Goal: Information Seeking & Learning: Find contact information

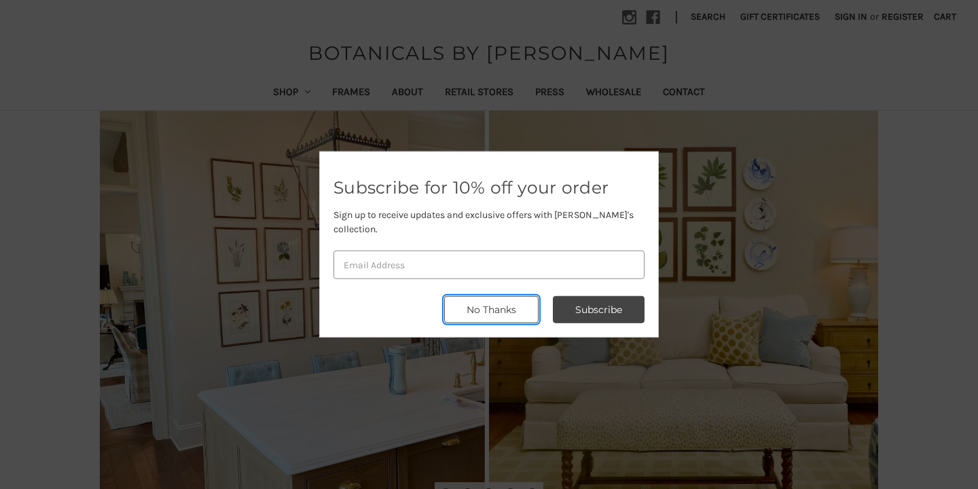
click at [483, 304] on button "No Thanks" at bounding box center [491, 309] width 94 height 27
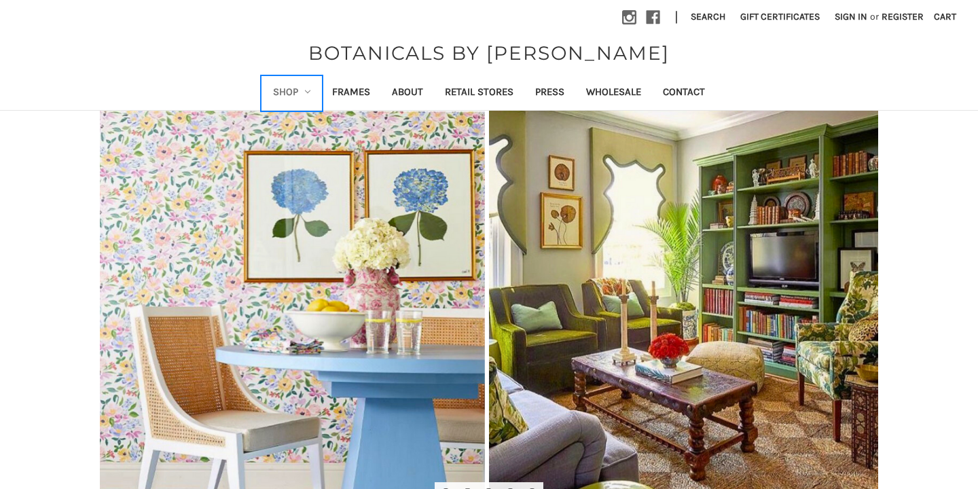
click at [298, 91] on link "Shop" at bounding box center [292, 93] width 60 height 33
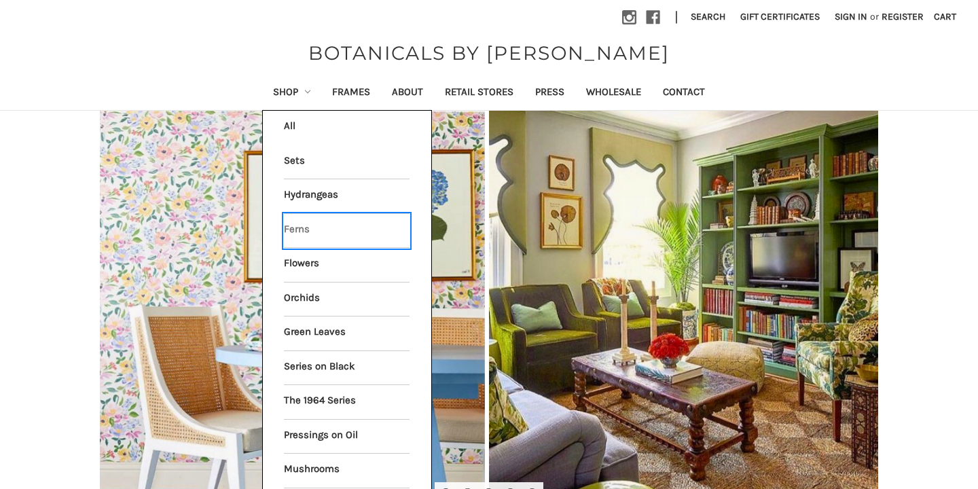
click at [299, 232] on link "Ferns" at bounding box center [347, 231] width 126 height 34
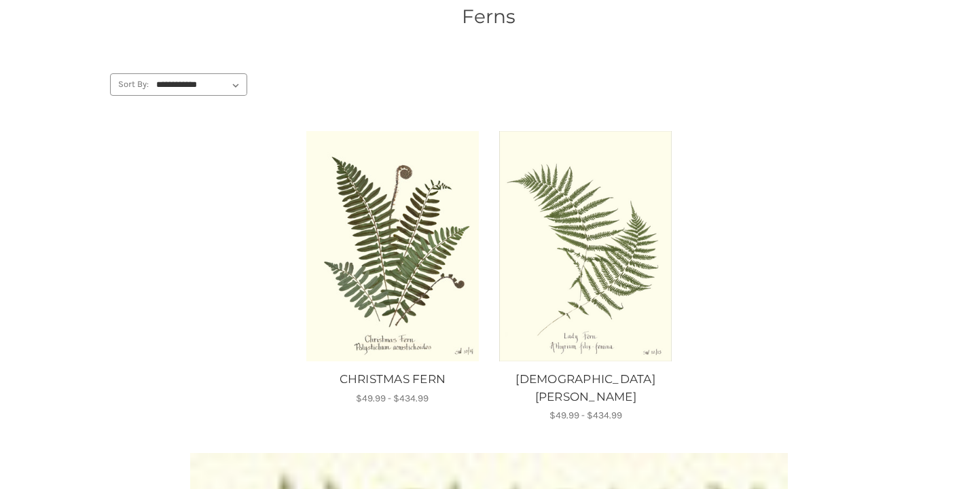
scroll to position [204, 0]
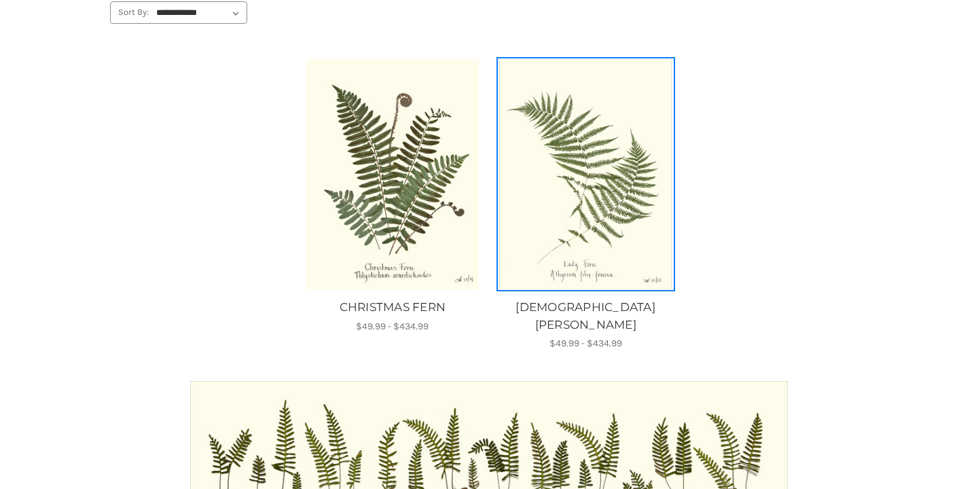
click at [598, 215] on img "LADY FERN, Price range from $49.99 to $434.99\a\a" at bounding box center [585, 174] width 175 height 230
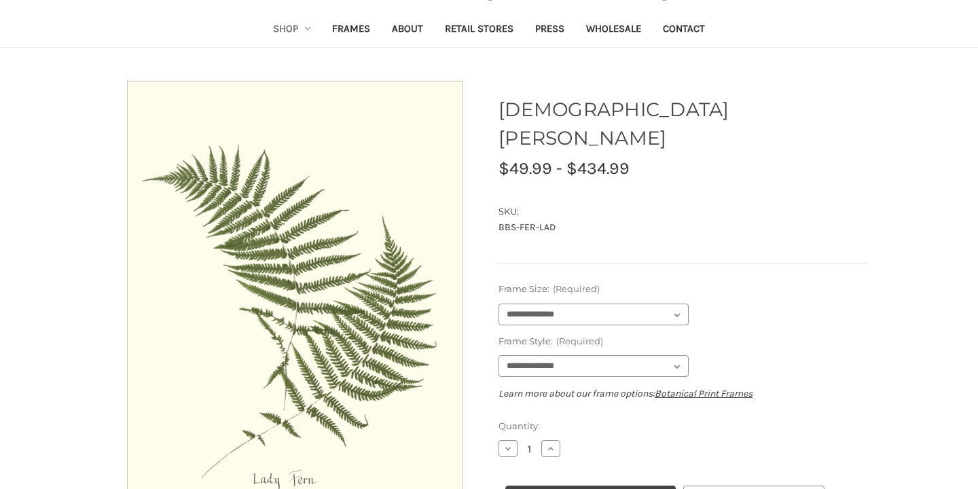
scroll to position [103, 0]
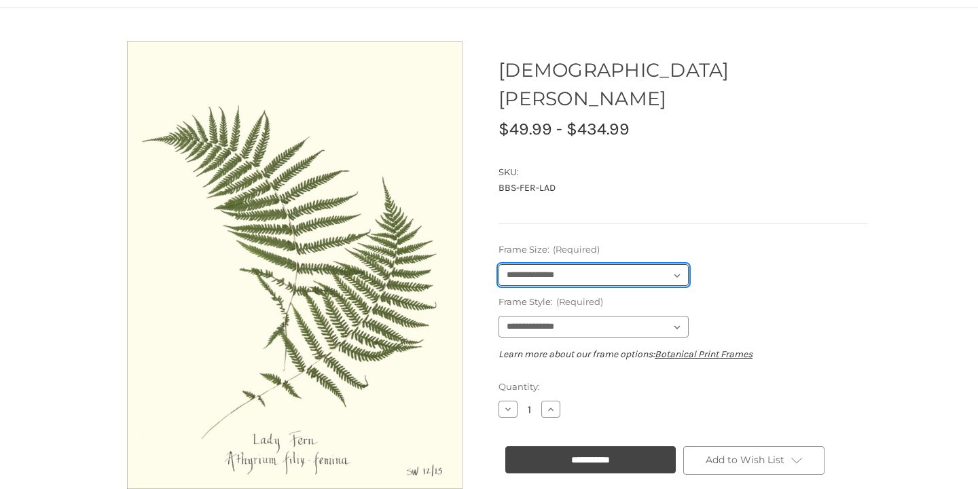
click at [675, 264] on select "**********" at bounding box center [593, 275] width 190 height 22
select select "****"
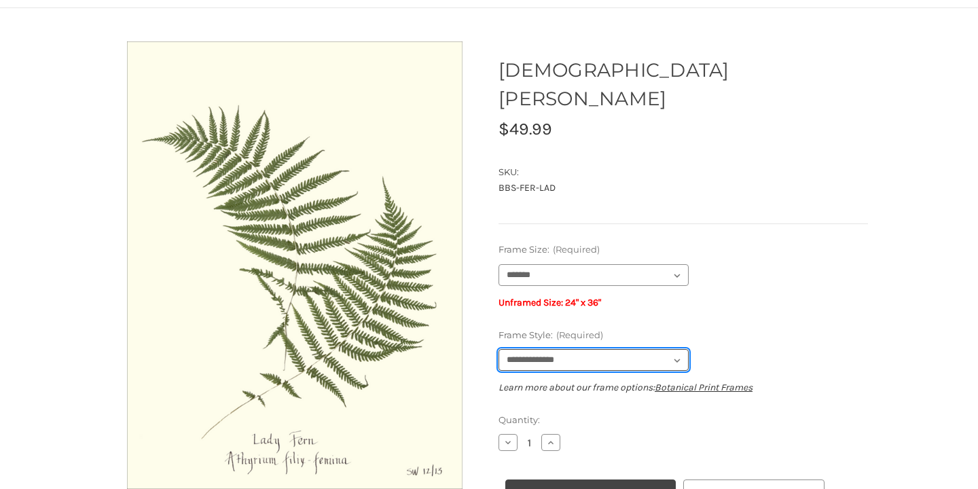
click at [661, 349] on select "**********" at bounding box center [593, 360] width 190 height 22
select select "****"
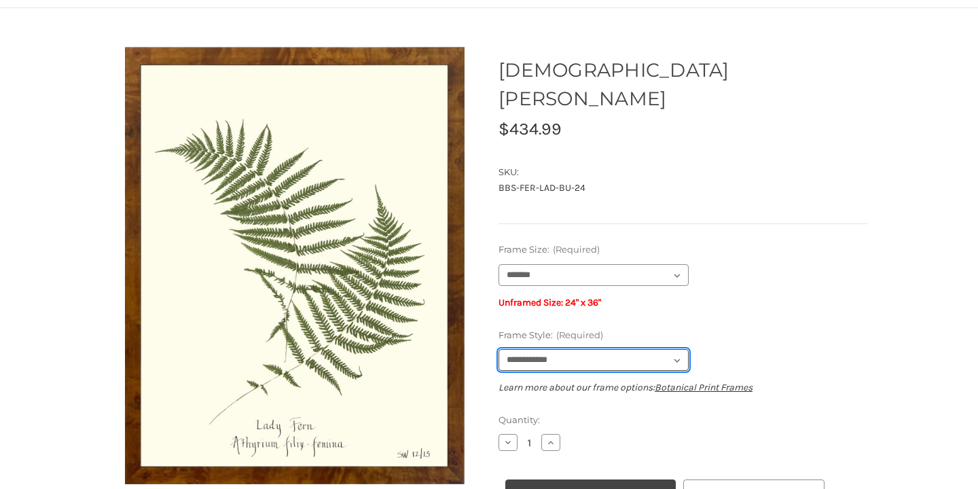
scroll to position [0, 0]
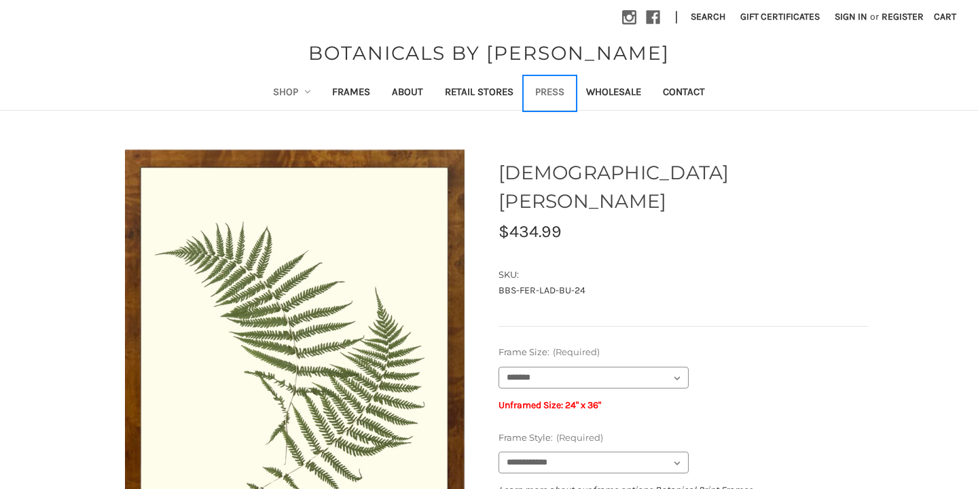
click at [550, 94] on link "Press" at bounding box center [549, 93] width 51 height 33
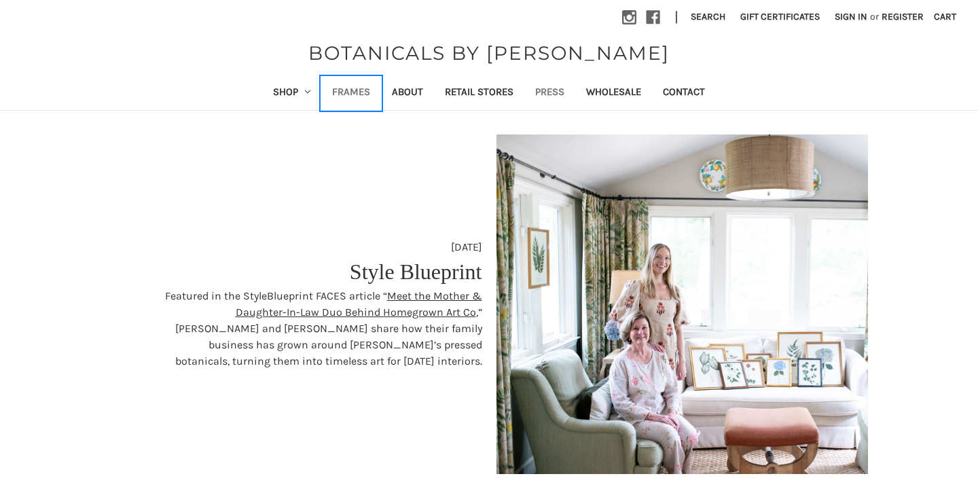
click at [355, 90] on link "Frames" at bounding box center [351, 93] width 60 height 33
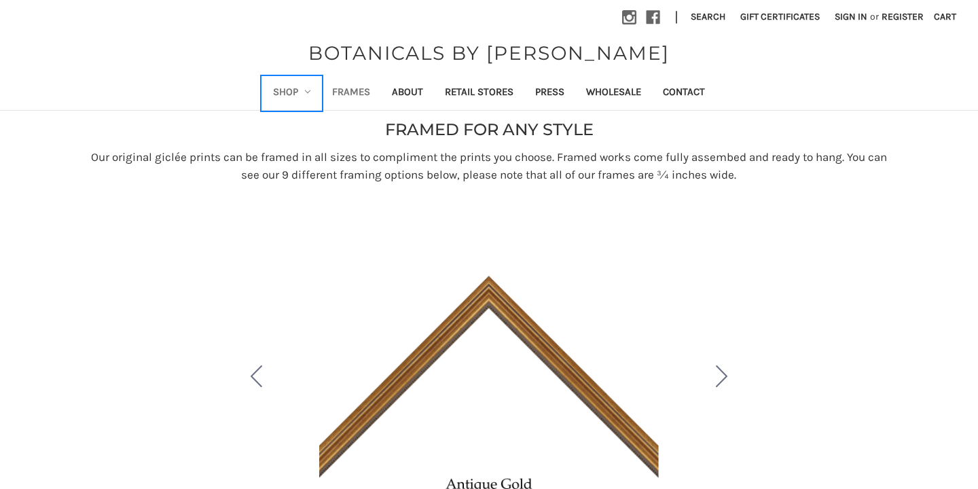
click at [300, 88] on link "Shop" at bounding box center [292, 93] width 60 height 33
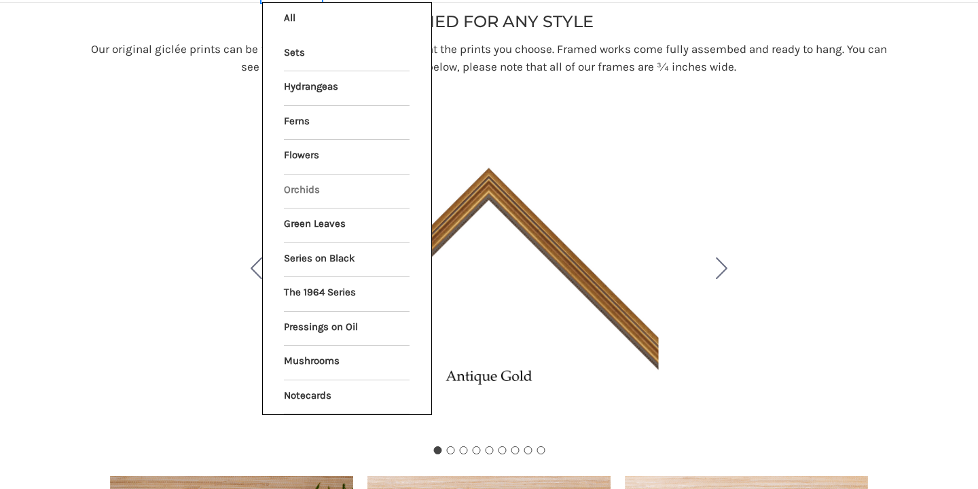
scroll to position [113, 0]
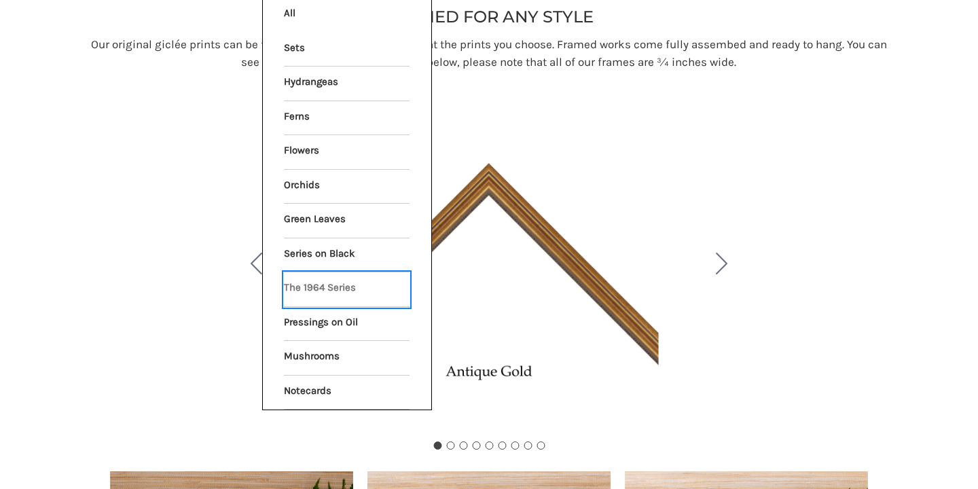
click at [325, 287] on link "The 1964 Series" at bounding box center [347, 289] width 126 height 34
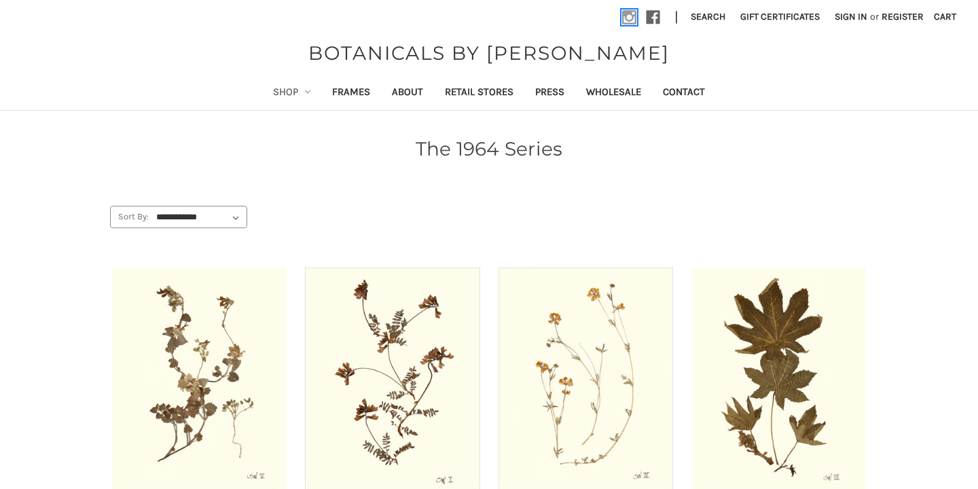
click at [627, 19] on icon at bounding box center [629, 17] width 14 height 14
click at [551, 97] on link "Press" at bounding box center [549, 93] width 51 height 33
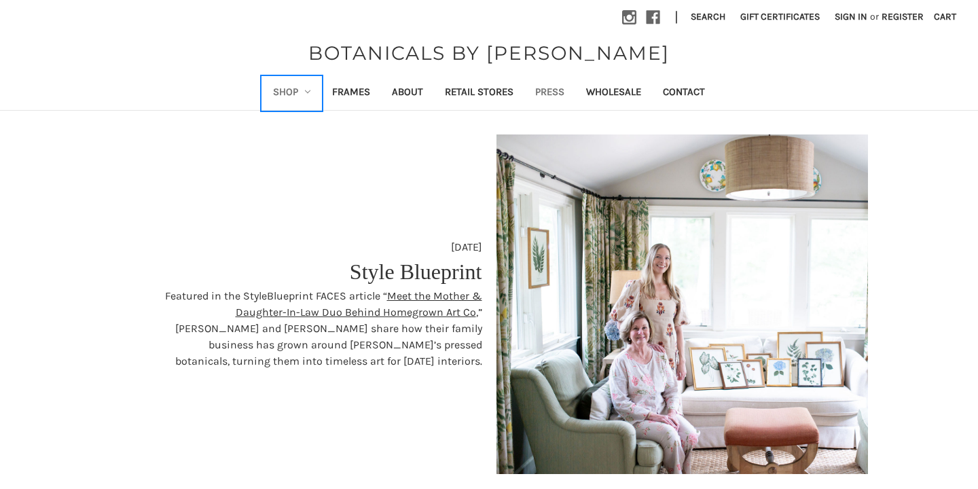
click at [306, 92] on icon "Shop" at bounding box center [307, 91] width 5 height 5
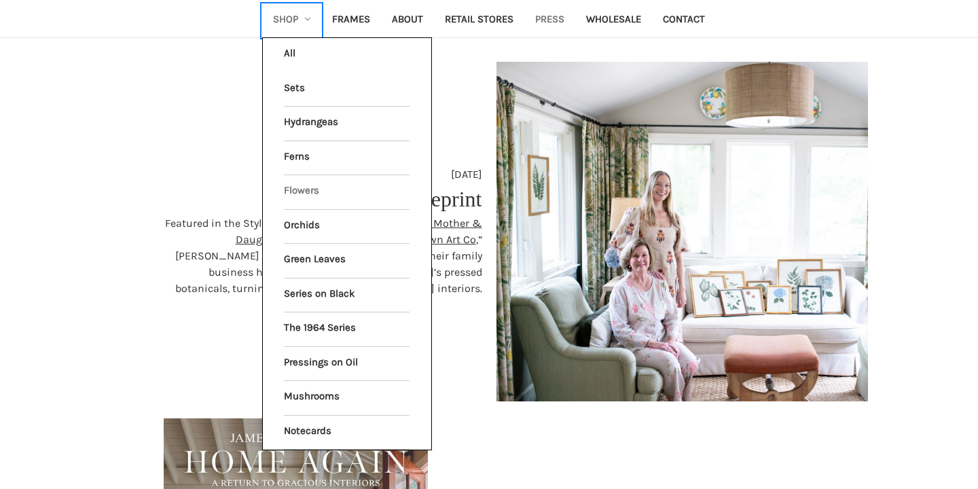
scroll to position [75, 0]
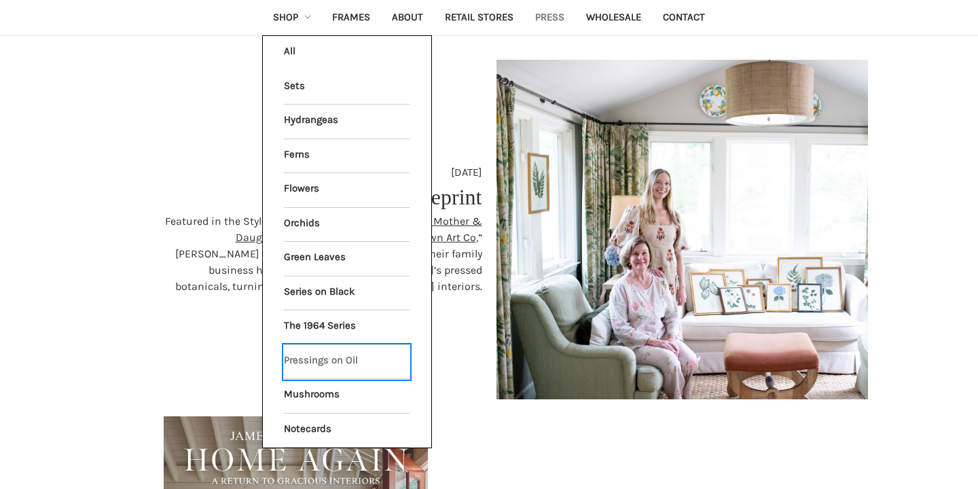
click at [323, 359] on link "Pressings on Oil" at bounding box center [347, 362] width 126 height 34
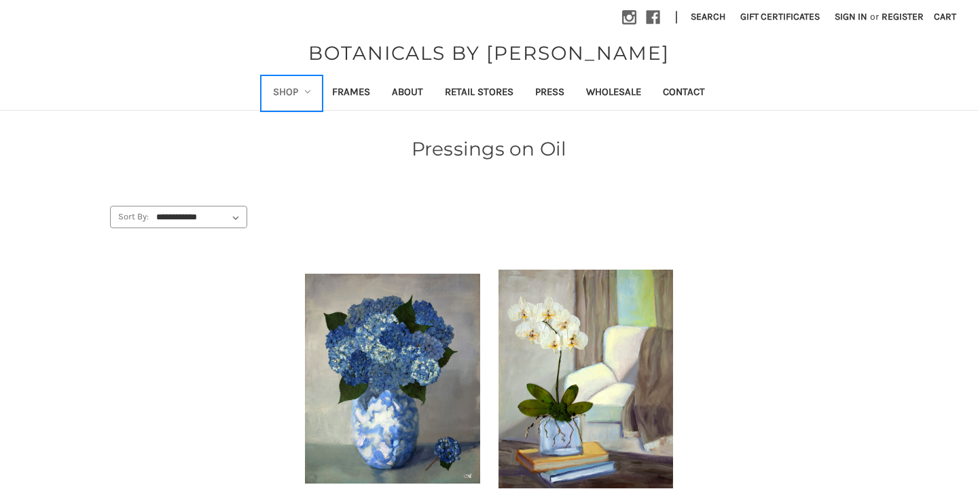
click at [306, 89] on icon "Shop" at bounding box center [307, 91] width 5 height 5
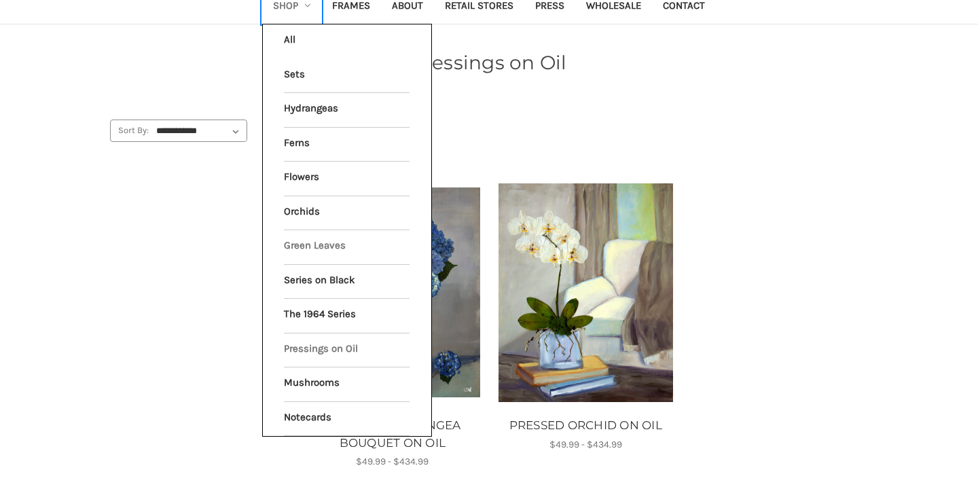
scroll to position [92, 0]
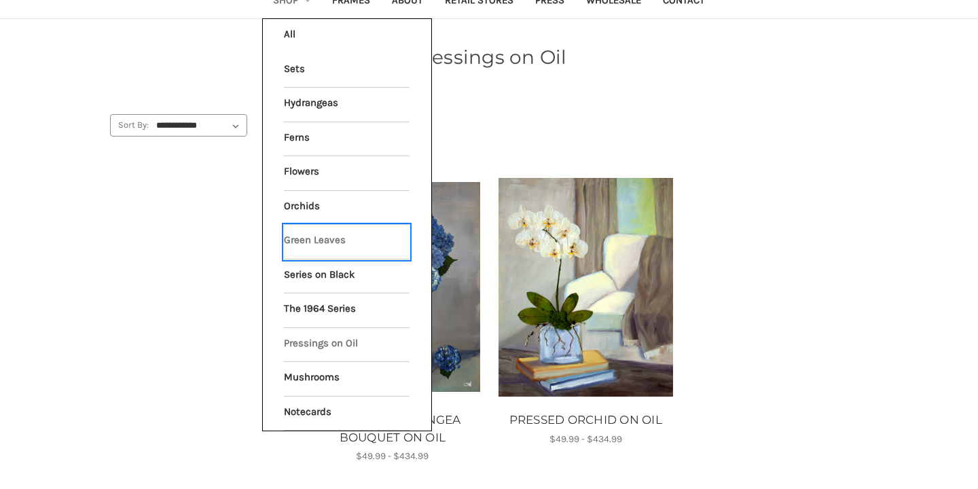
click at [318, 238] on link "Green Leaves" at bounding box center [347, 242] width 126 height 34
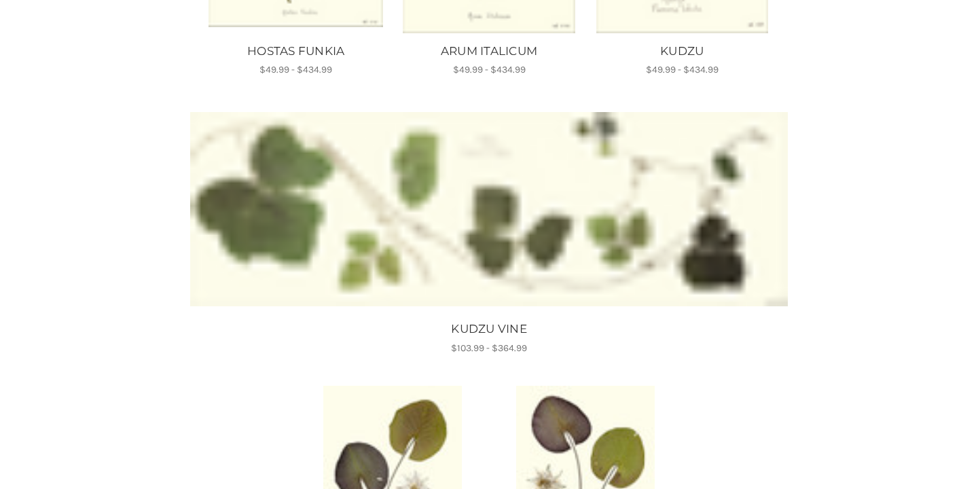
scroll to position [1357, 0]
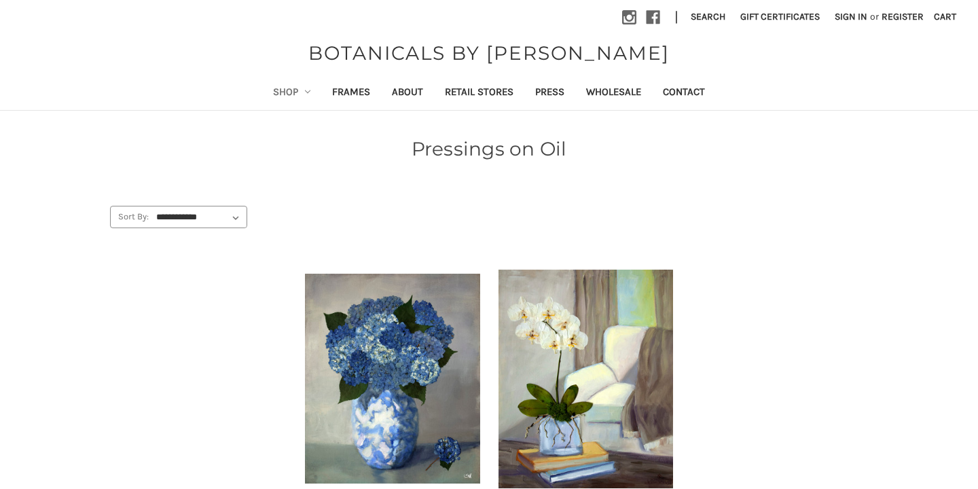
scroll to position [83, 0]
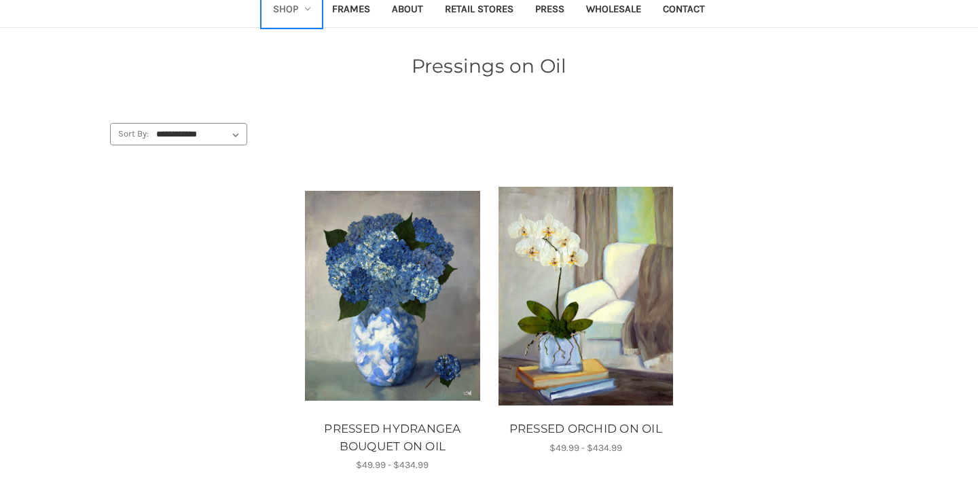
click at [311, 10] on link "Shop" at bounding box center [292, 10] width 60 height 33
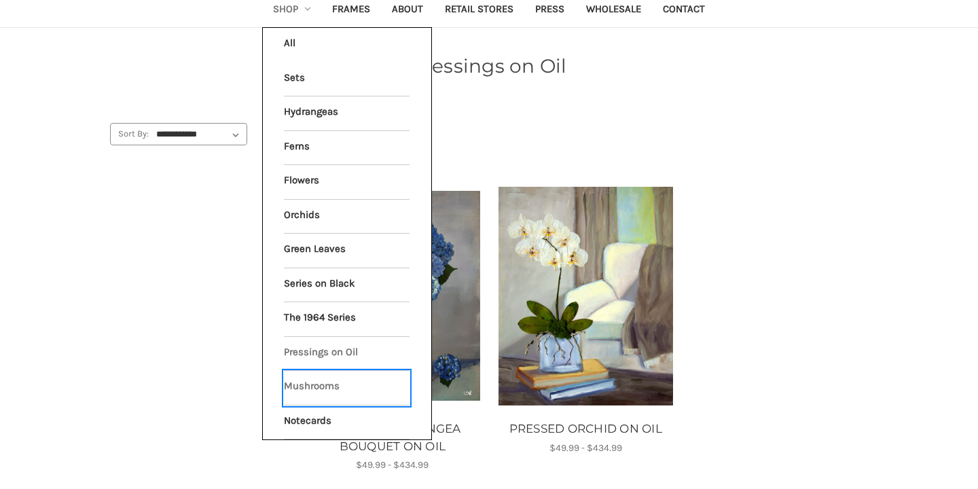
click at [319, 388] on link "Mushrooms" at bounding box center [347, 388] width 126 height 34
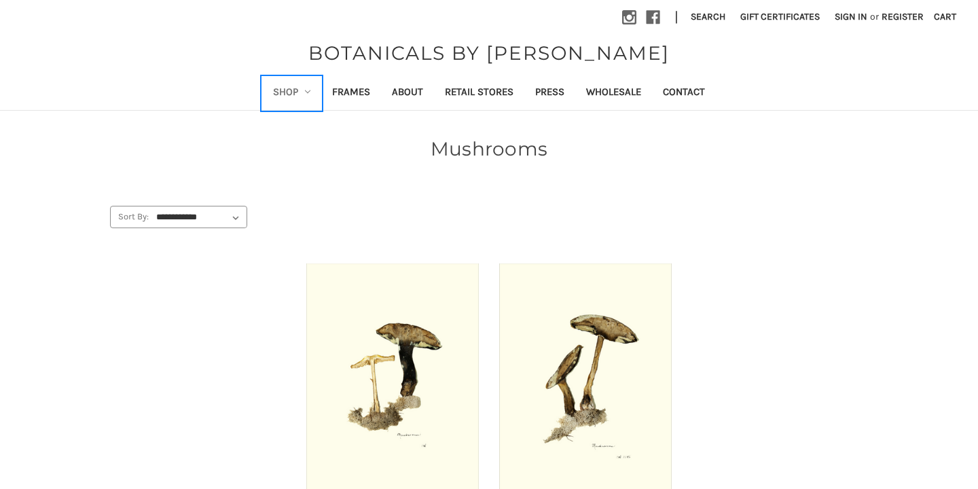
click at [306, 94] on link "Shop" at bounding box center [292, 93] width 60 height 33
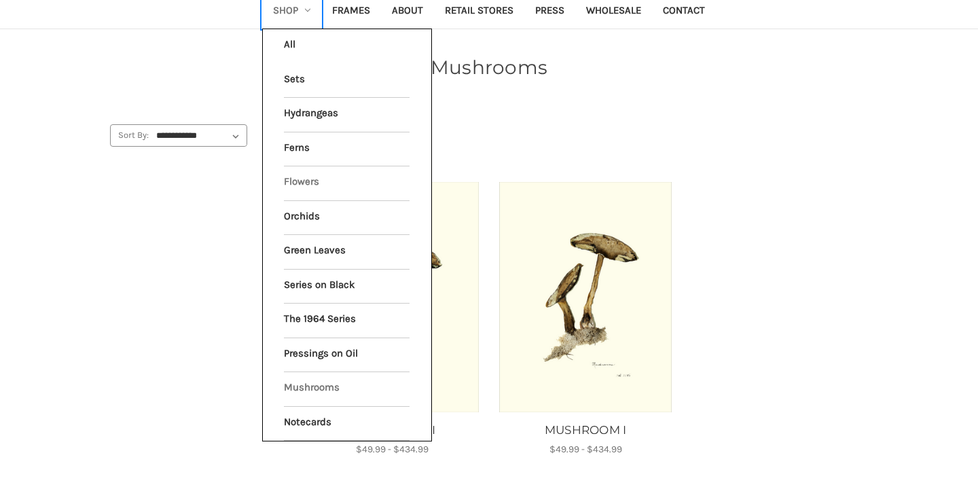
scroll to position [84, 0]
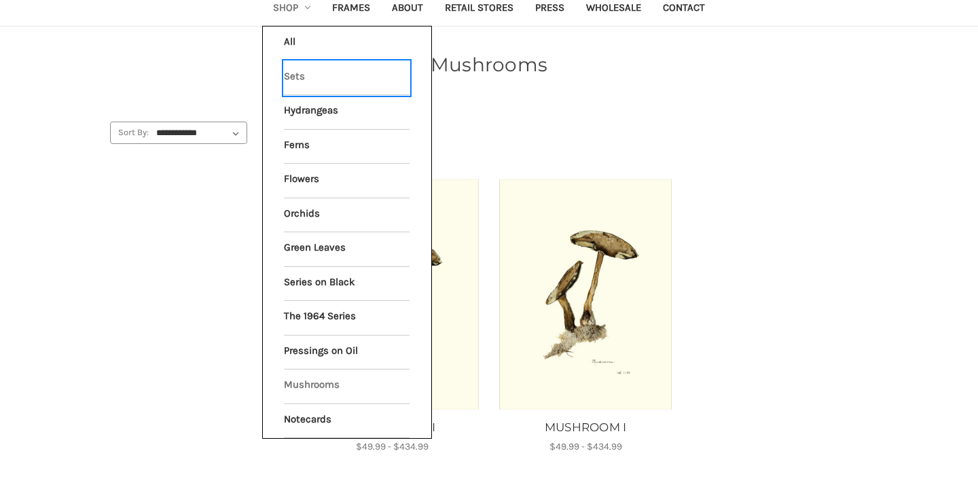
click at [290, 78] on link "Sets" at bounding box center [347, 78] width 126 height 34
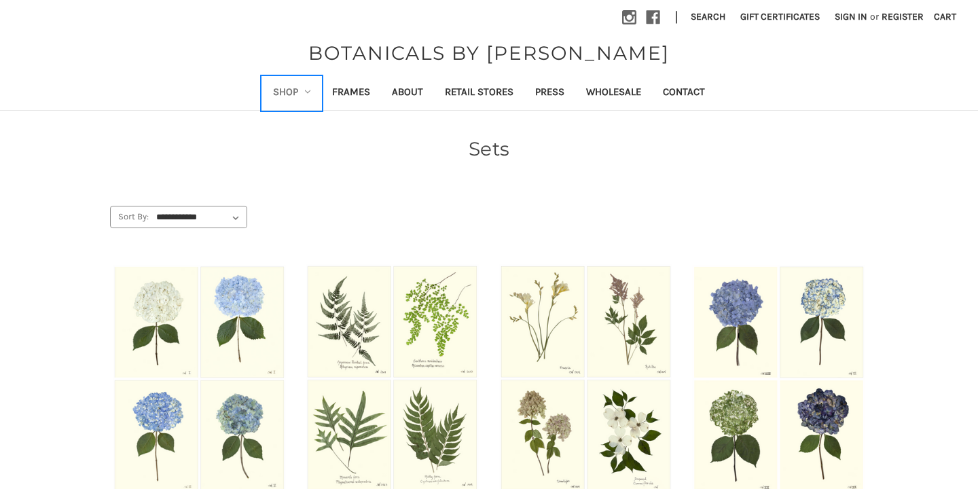
click at [300, 89] on link "Shop" at bounding box center [292, 93] width 60 height 33
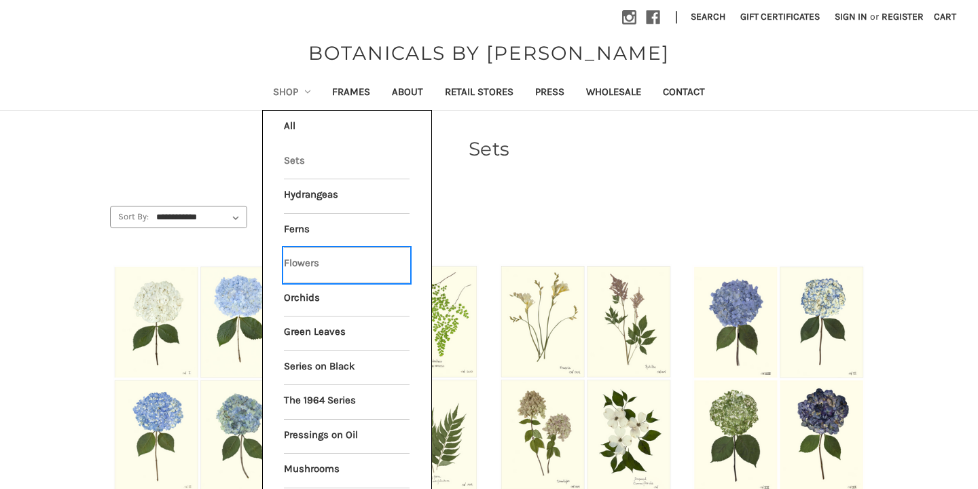
click at [306, 265] on link "Flowers" at bounding box center [347, 265] width 126 height 34
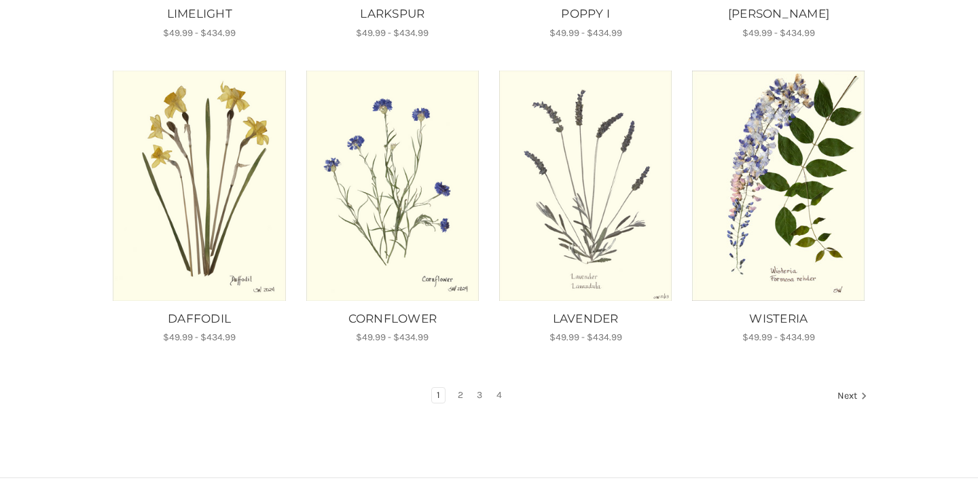
scroll to position [847, 0]
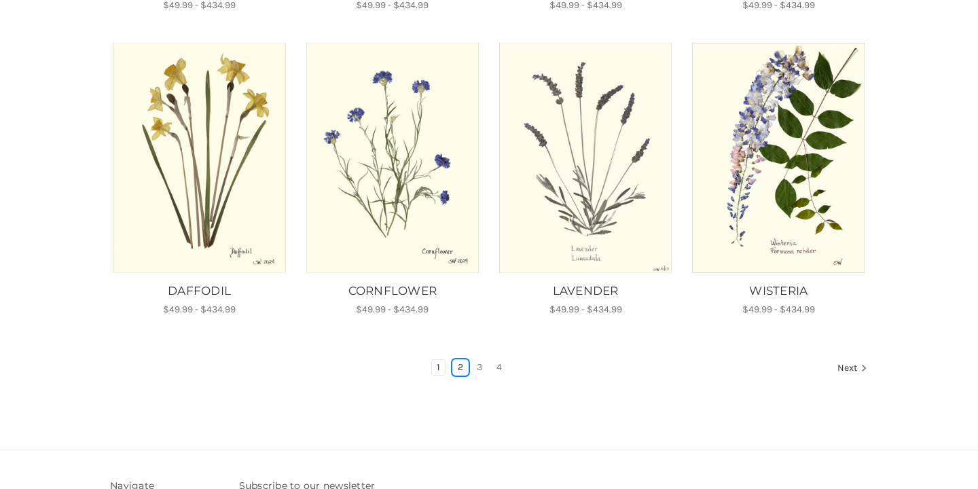
click at [457, 360] on link "2" at bounding box center [460, 367] width 15 height 15
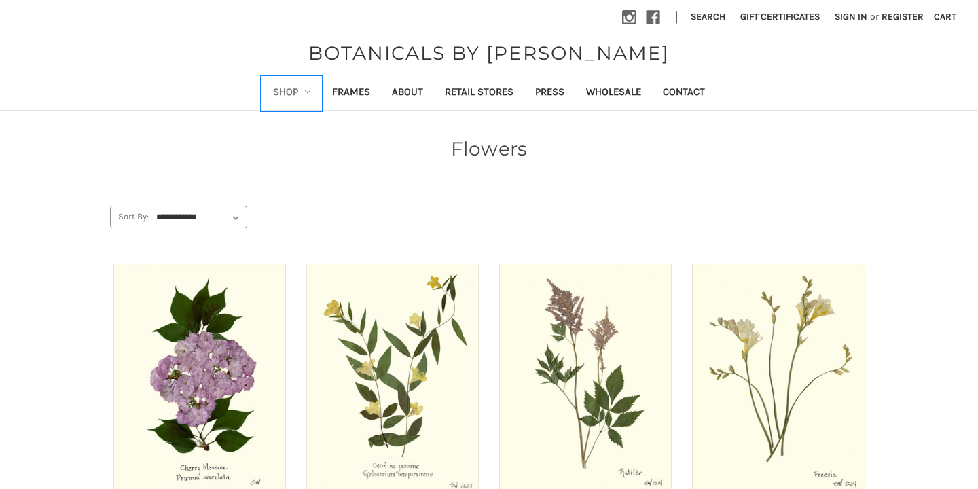
click at [305, 93] on icon "Shop" at bounding box center [307, 91] width 5 height 5
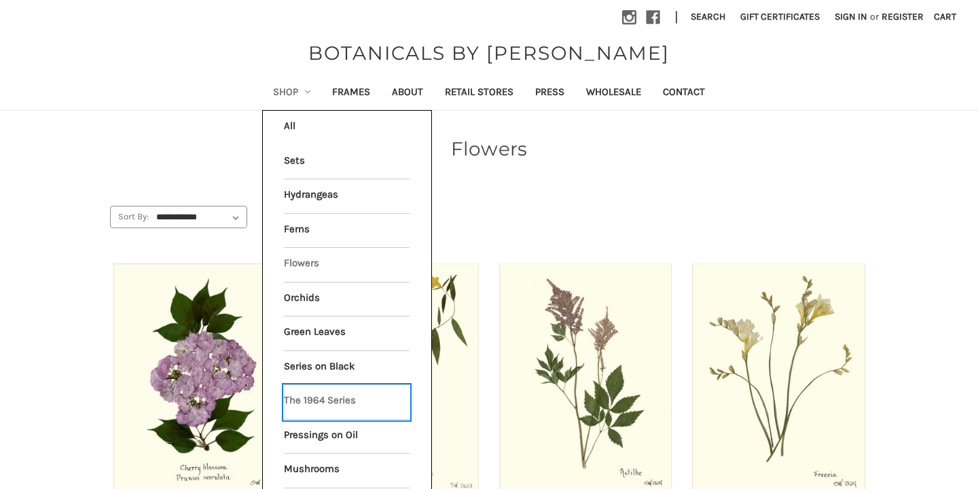
click at [324, 399] on link "The 1964 Series" at bounding box center [347, 402] width 126 height 34
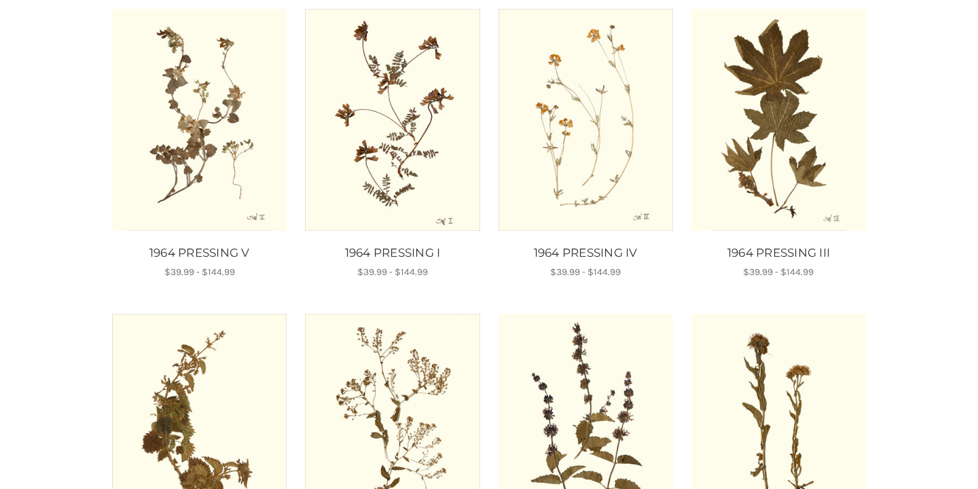
scroll to position [259, 0]
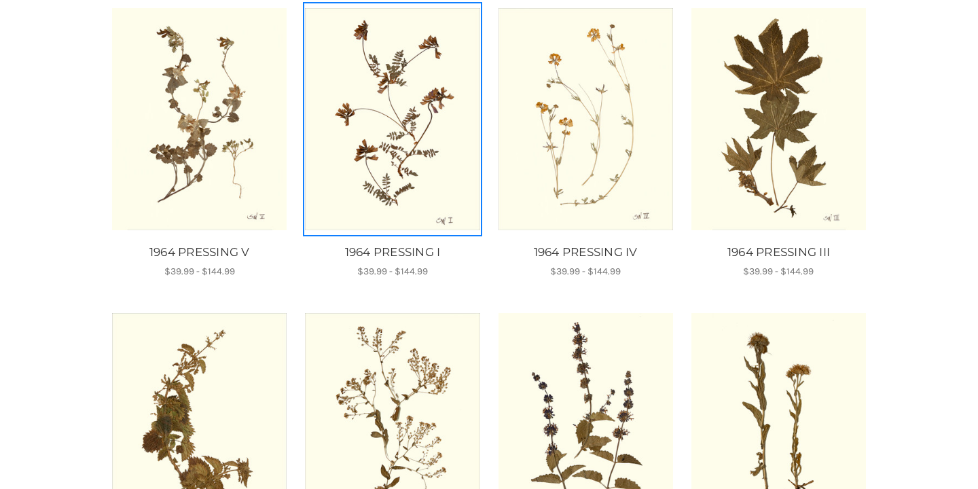
click at [371, 186] on img "1964 PRESSING I, Price range from $39.99 to $144.99\a\a" at bounding box center [392, 119] width 175 height 222
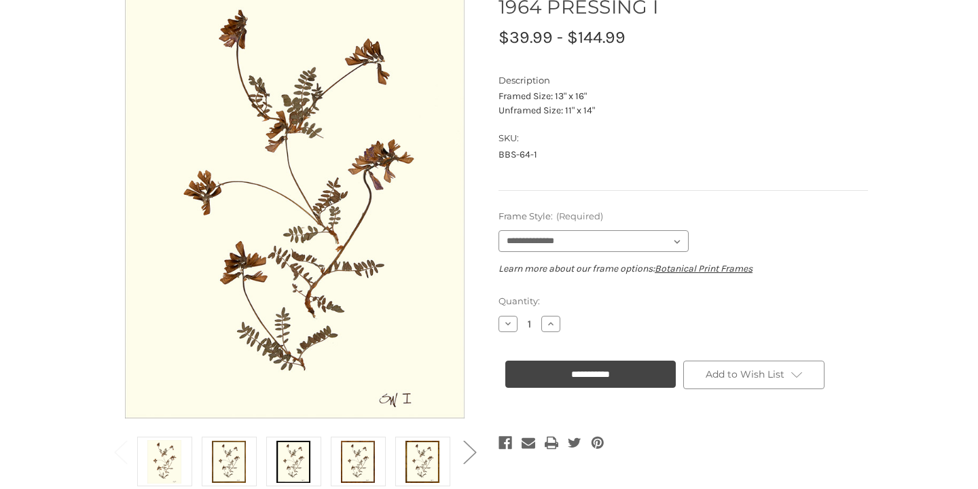
scroll to position [153, 0]
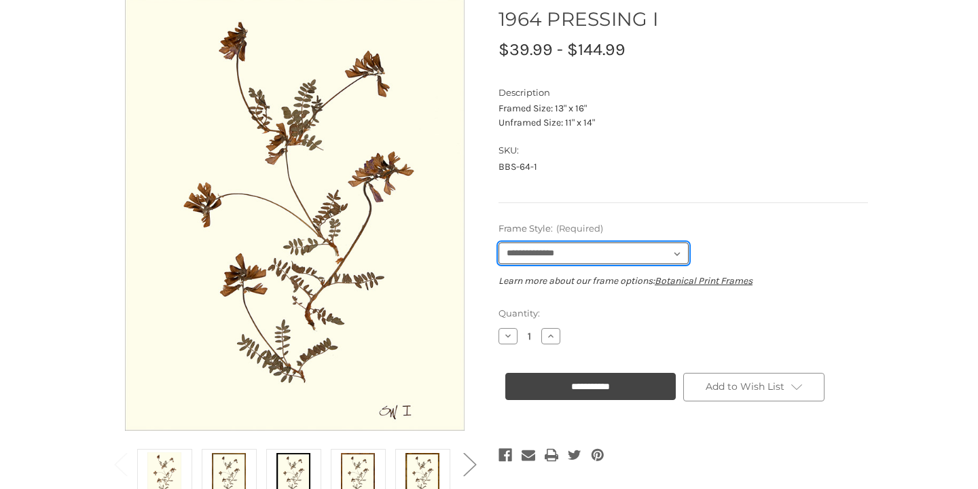
click at [665, 255] on select "**********" at bounding box center [593, 253] width 190 height 22
select select "****"
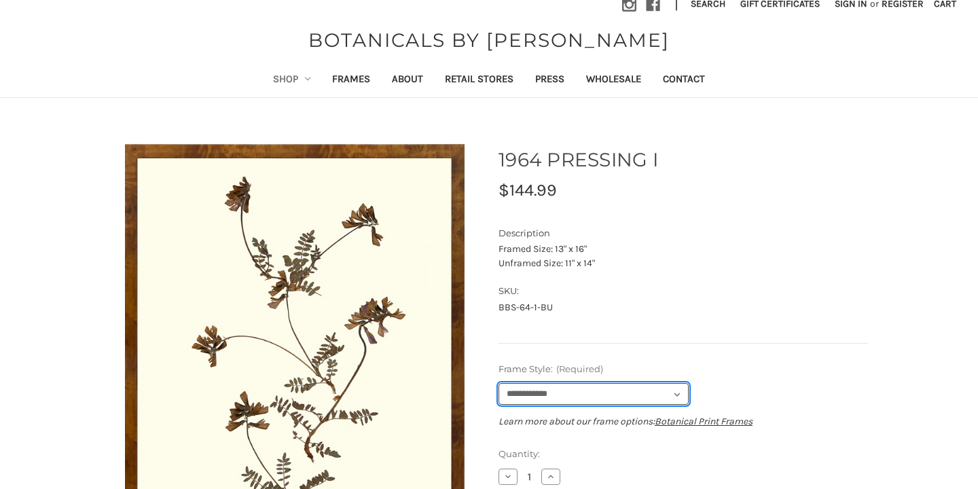
scroll to position [0, 0]
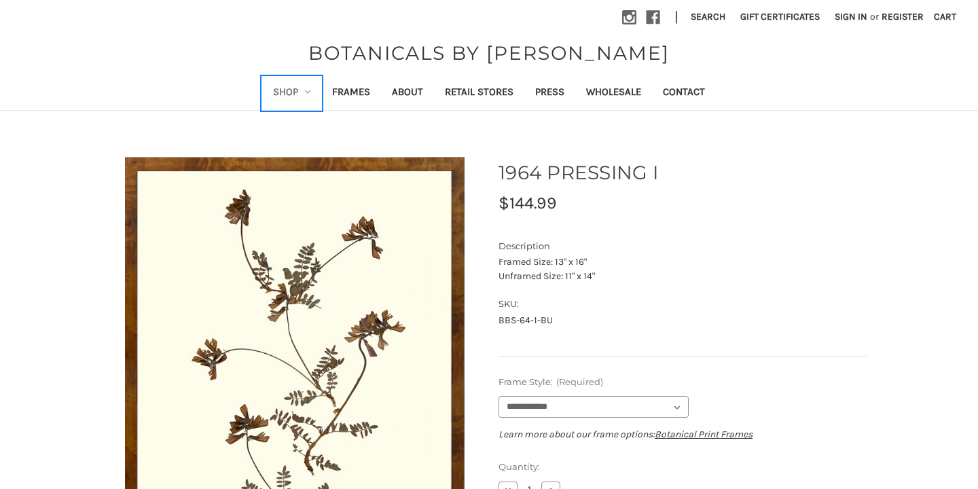
click at [297, 90] on link "Shop" at bounding box center [292, 93] width 60 height 33
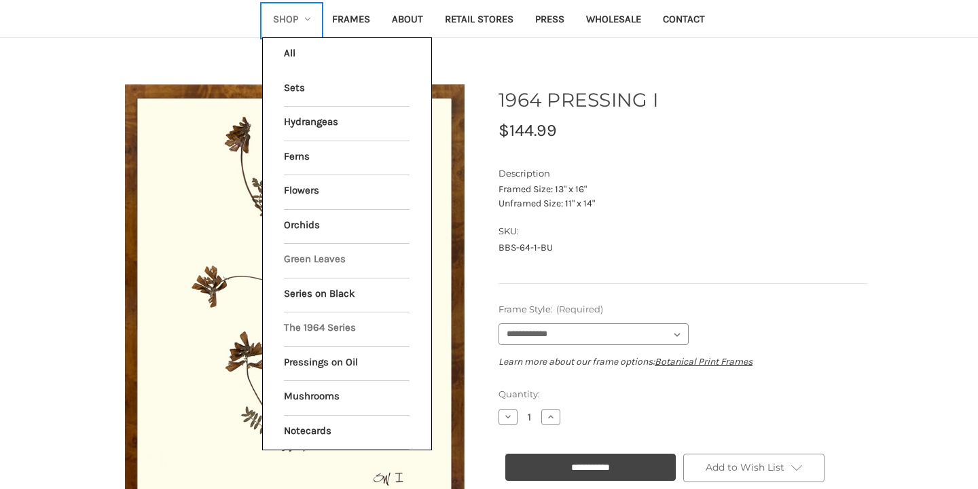
scroll to position [76, 0]
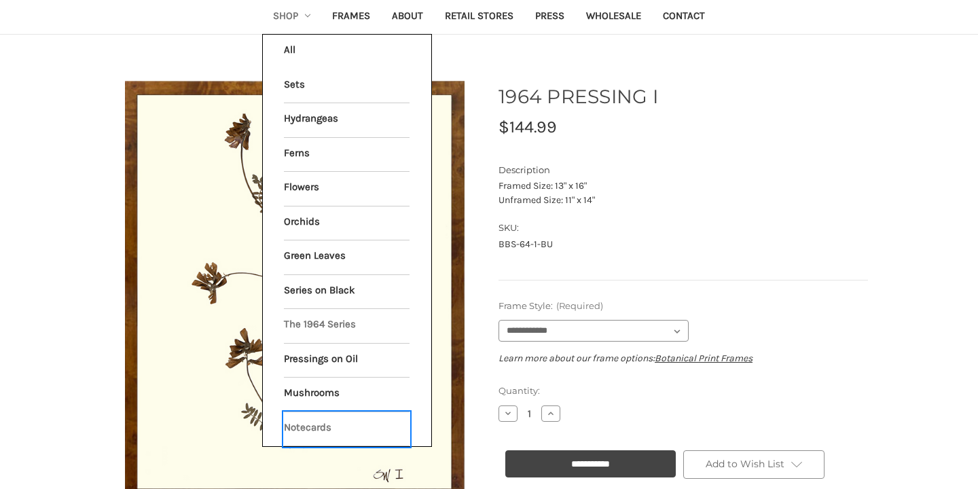
click at [317, 426] on link "Notecards" at bounding box center [347, 429] width 126 height 34
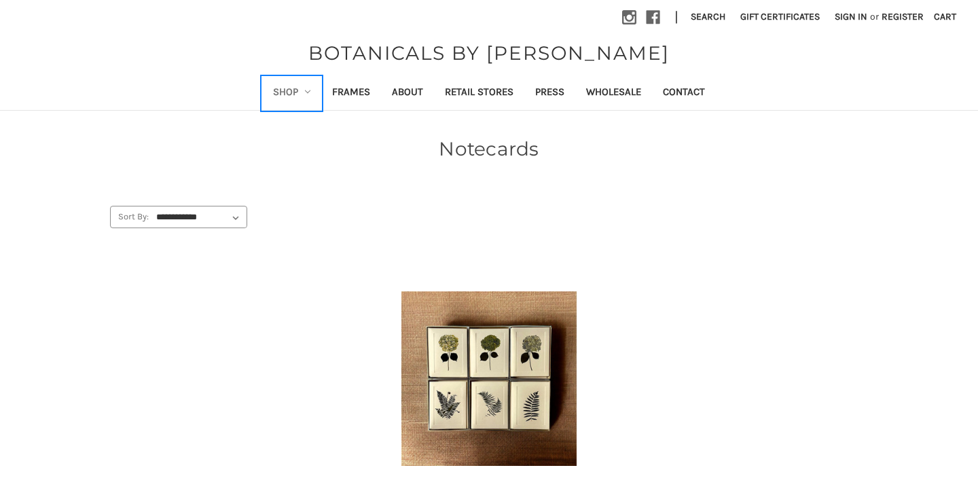
click at [302, 93] on link "Shop" at bounding box center [292, 93] width 60 height 33
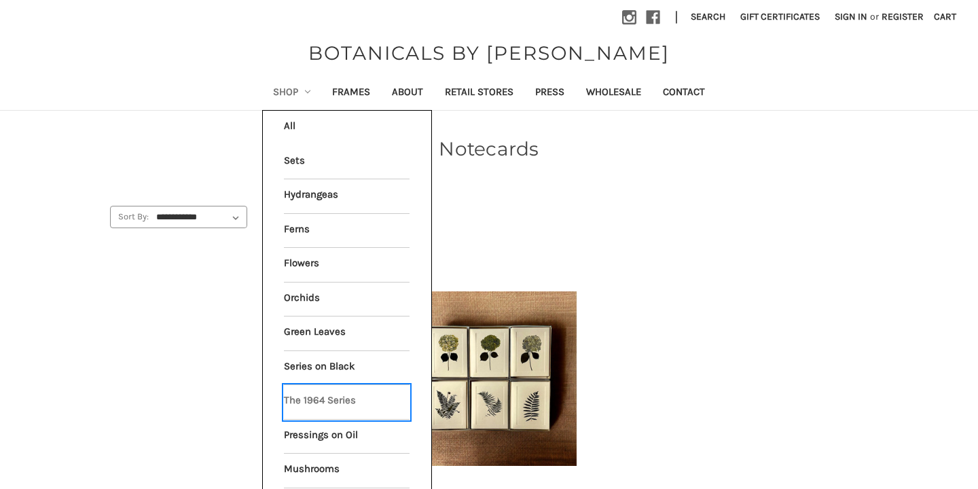
click at [321, 401] on link "The 1964 Series" at bounding box center [347, 402] width 126 height 34
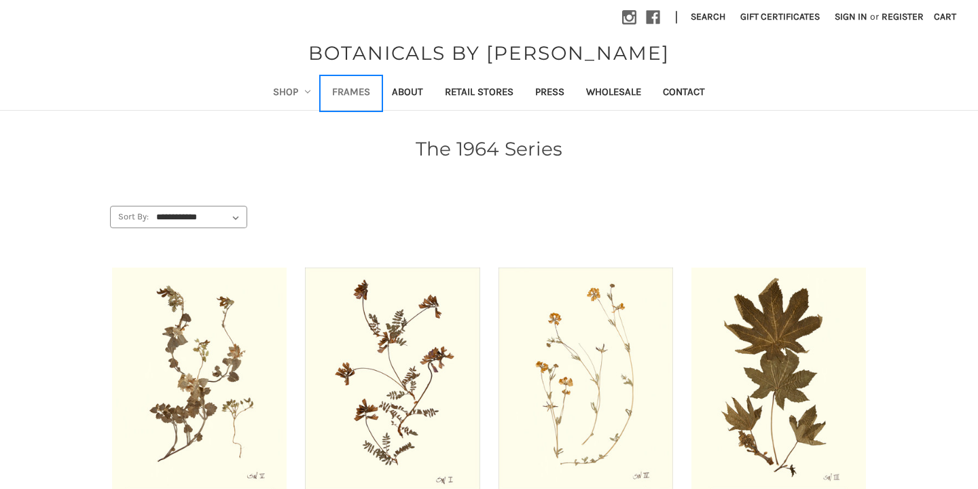
click at [363, 93] on link "Frames" at bounding box center [351, 93] width 60 height 33
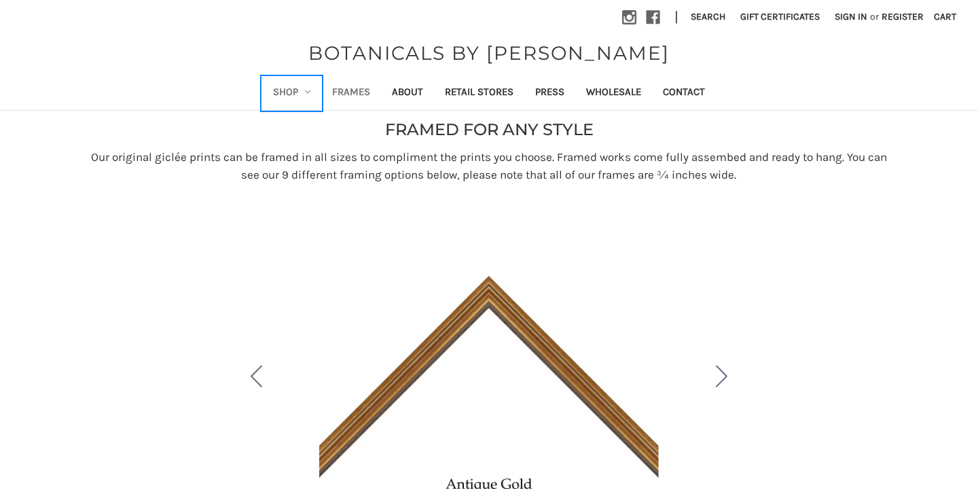
click at [304, 89] on link "Shop" at bounding box center [292, 93] width 60 height 33
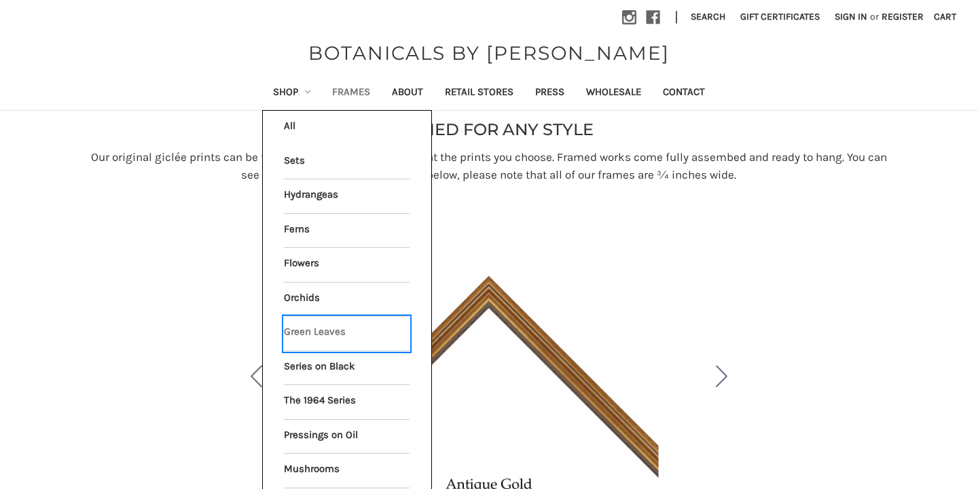
click at [316, 333] on link "Green Leaves" at bounding box center [347, 333] width 126 height 34
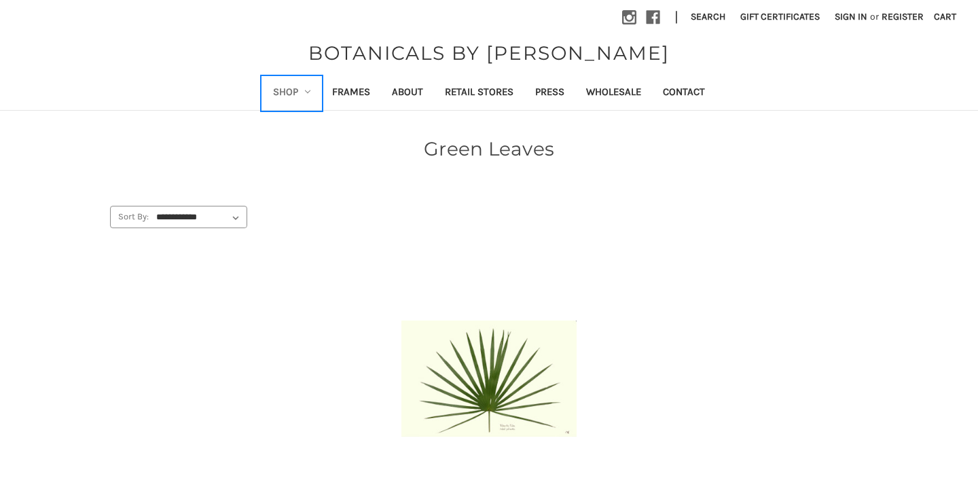
click at [308, 92] on icon "Shop" at bounding box center [307, 91] width 5 height 5
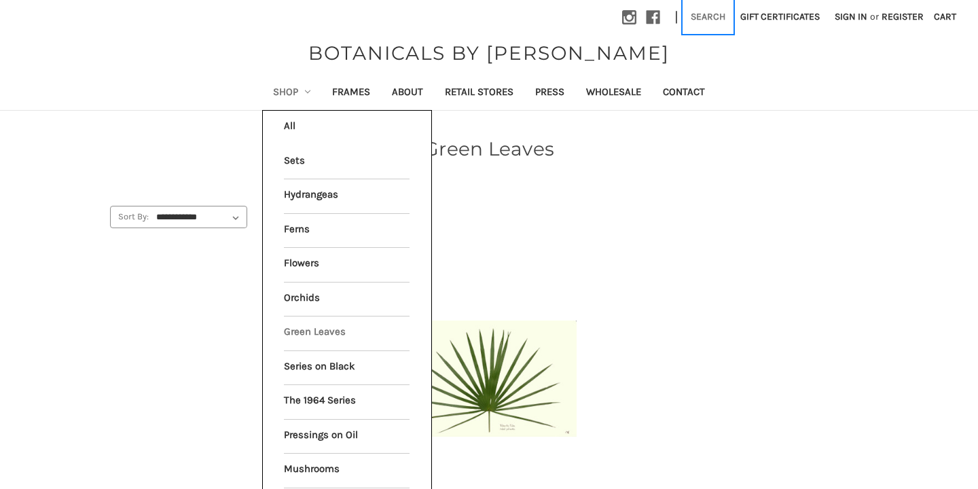
click at [708, 17] on button "Search" at bounding box center [708, 16] width 50 height 33
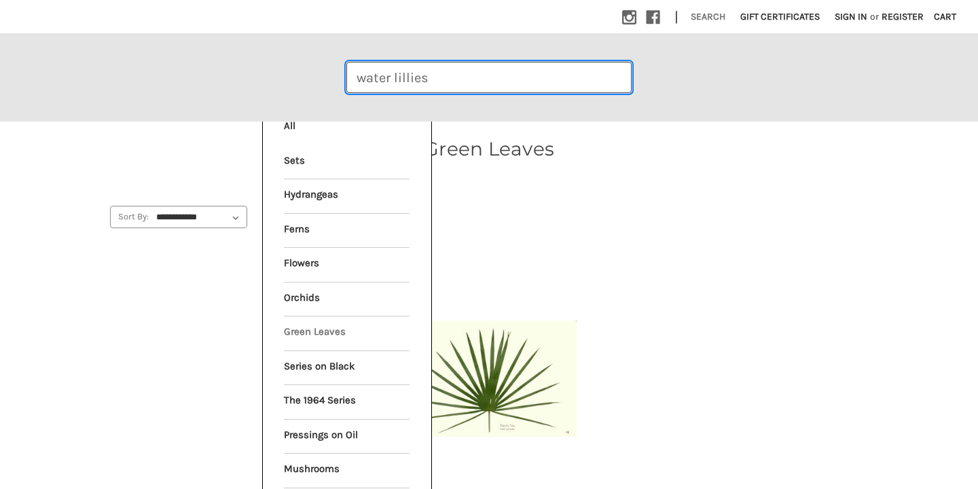
type input "water lillies"
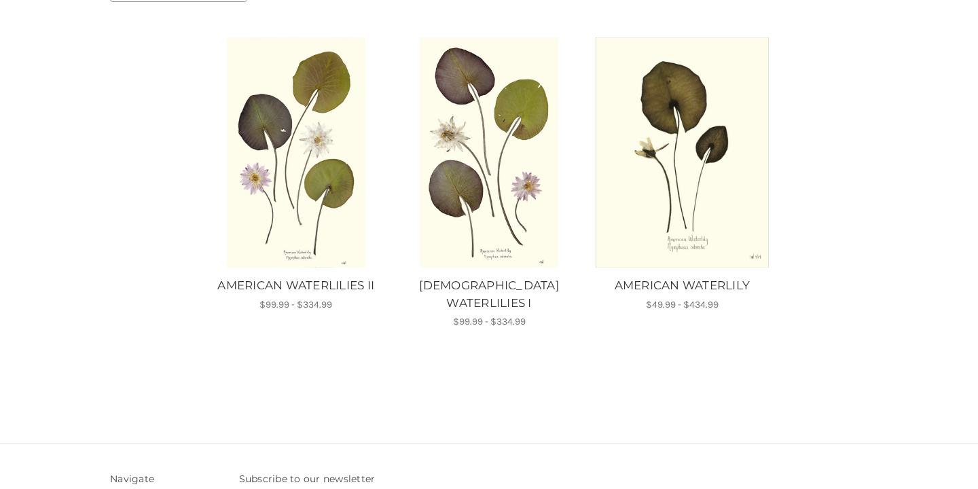
scroll to position [344, 0]
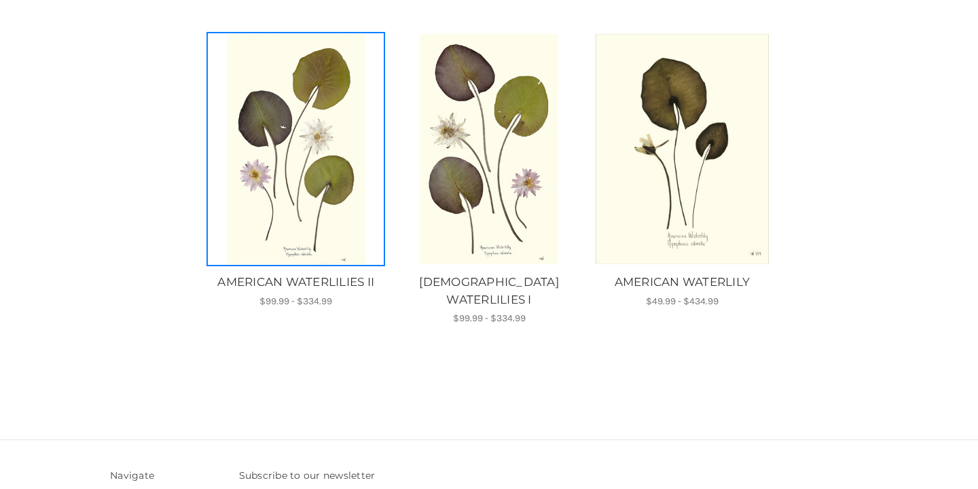
click at [297, 199] on img "AMERICAN WATERLILIES II, Price range from $99.99 to $334.99\a\a" at bounding box center [295, 149] width 175 height 230
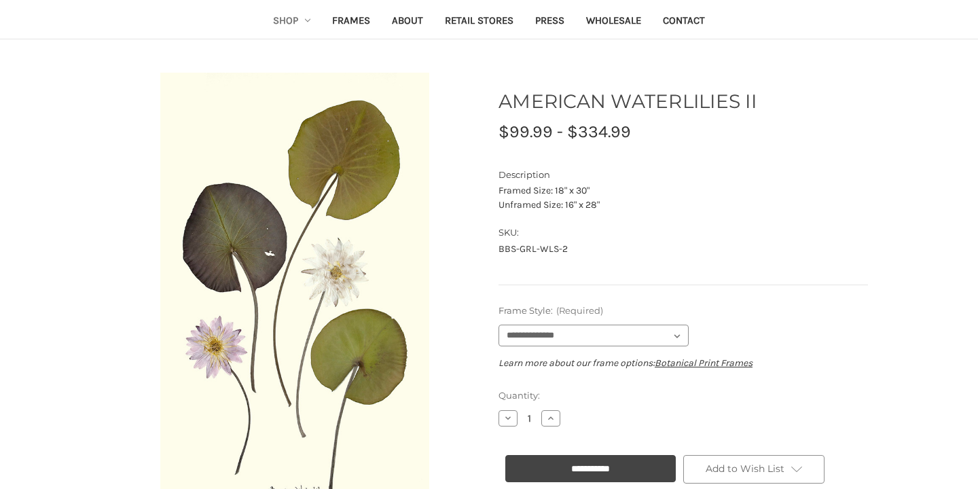
scroll to position [84, 0]
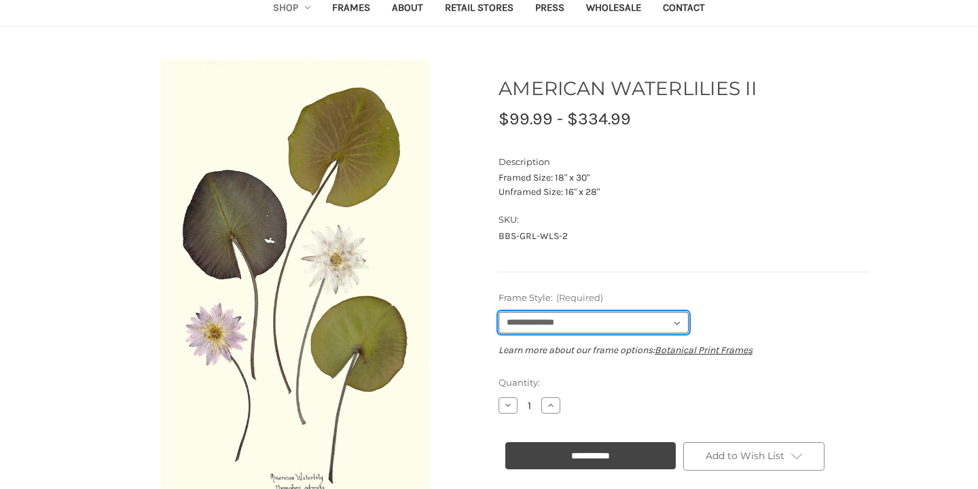
click at [668, 319] on select "**********" at bounding box center [593, 323] width 190 height 22
select select "****"
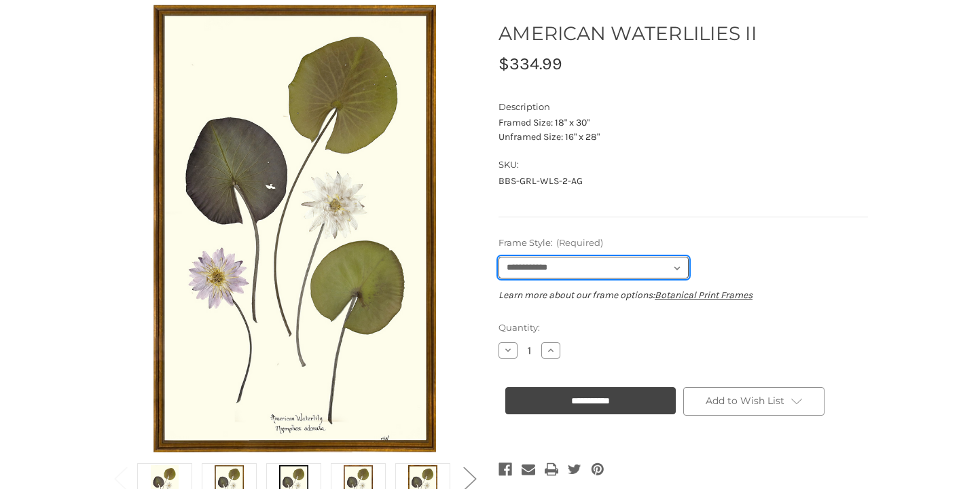
scroll to position [145, 0]
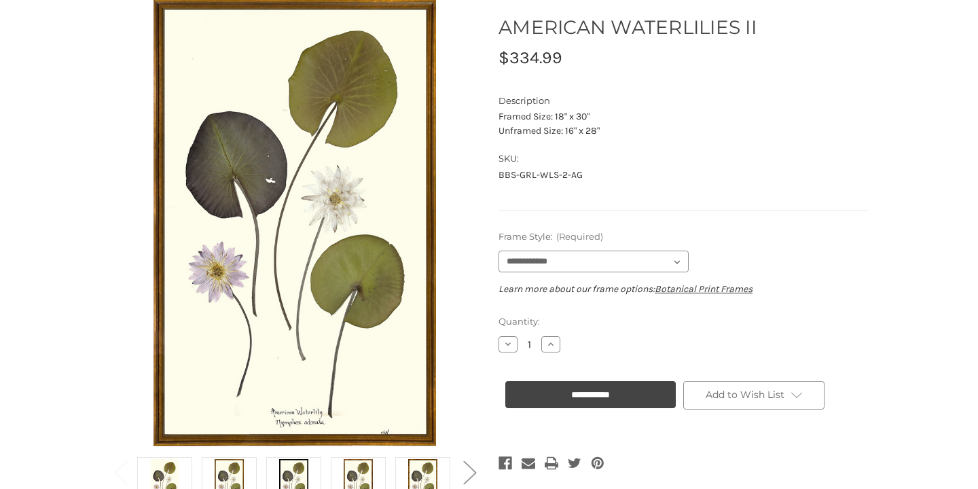
click at [831, 180] on dd "BBS-GRL-WLS-2-AG" at bounding box center [682, 175] width 369 height 14
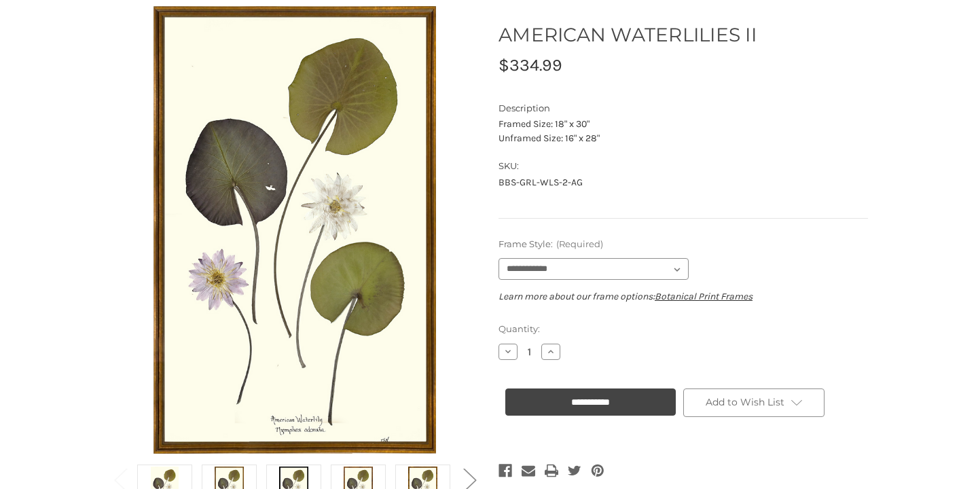
scroll to position [133, 0]
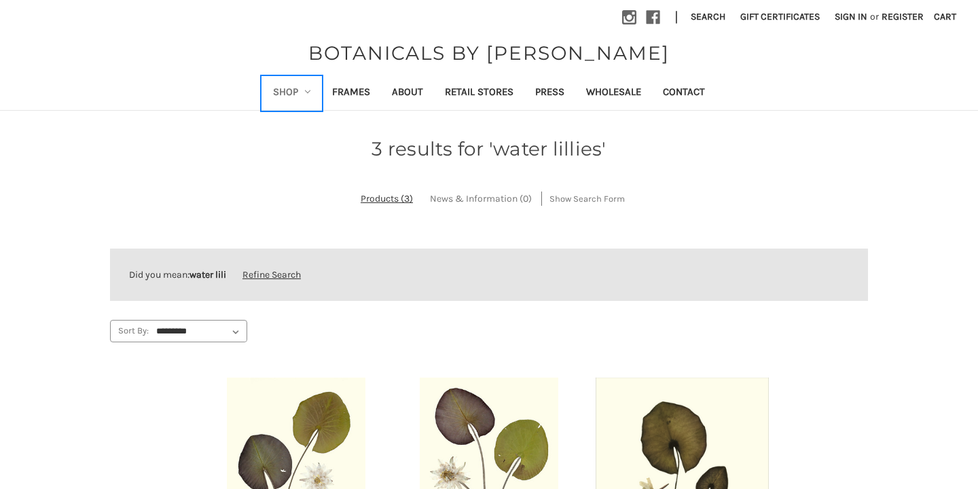
click at [300, 92] on link "Shop" at bounding box center [292, 93] width 60 height 33
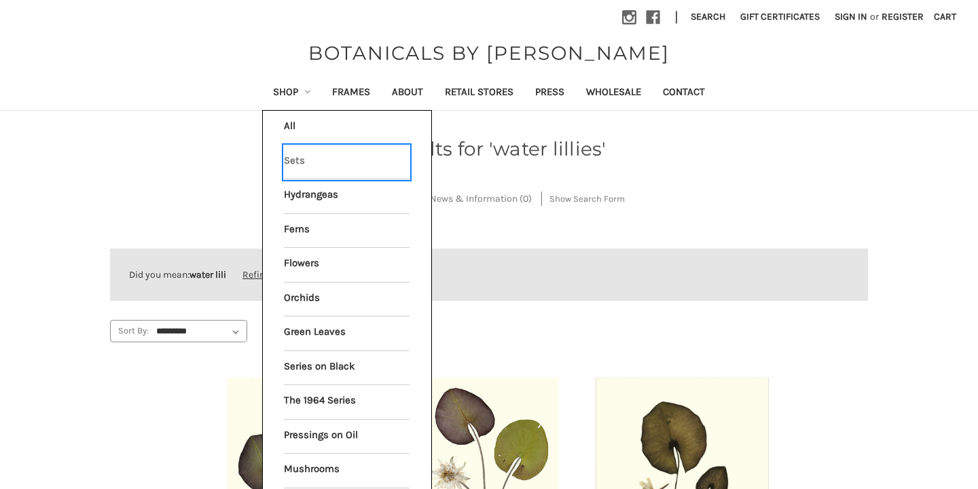
click at [298, 158] on link "Sets" at bounding box center [347, 162] width 126 height 34
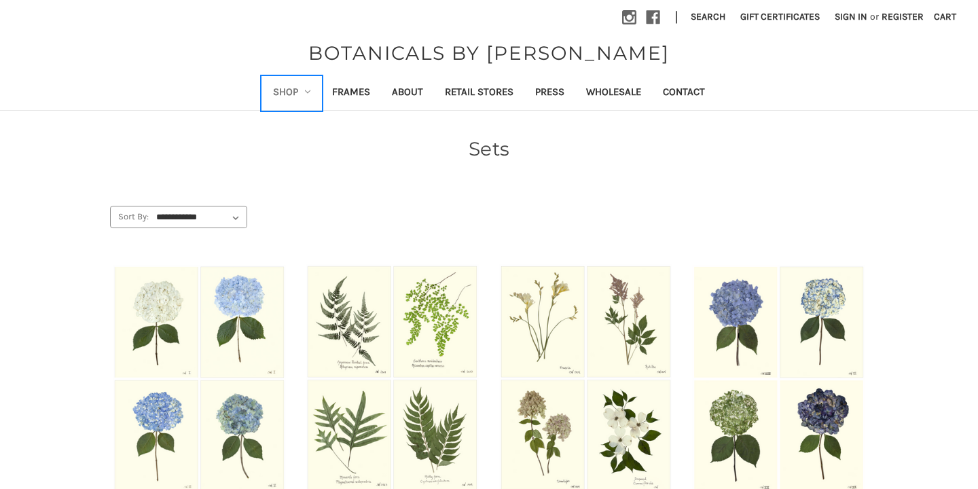
click at [309, 92] on icon "Shop" at bounding box center [307, 91] width 5 height 5
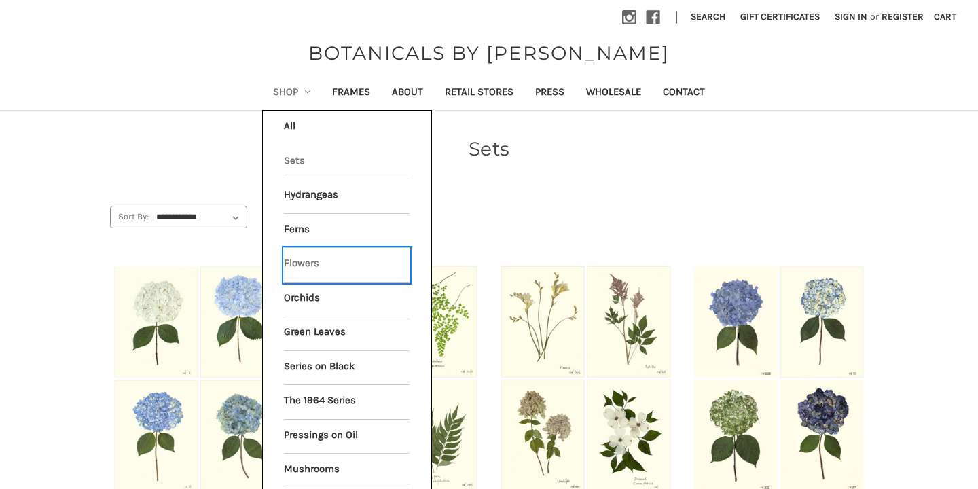
click at [312, 266] on link "Flowers" at bounding box center [347, 265] width 126 height 34
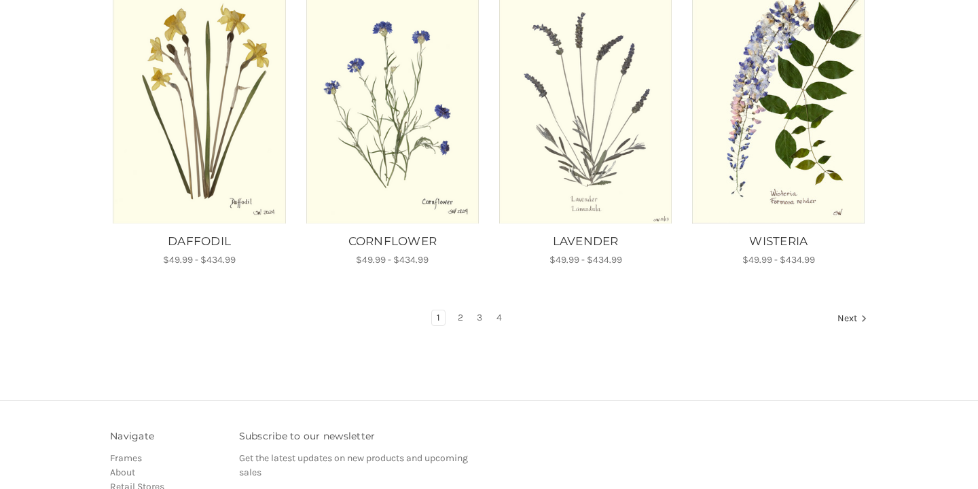
scroll to position [903, 0]
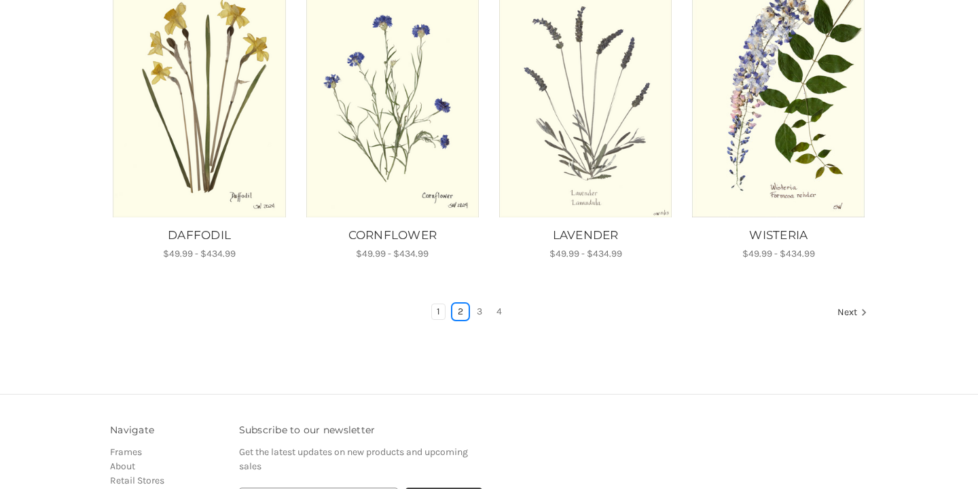
click at [462, 304] on link "2" at bounding box center [460, 311] width 15 height 15
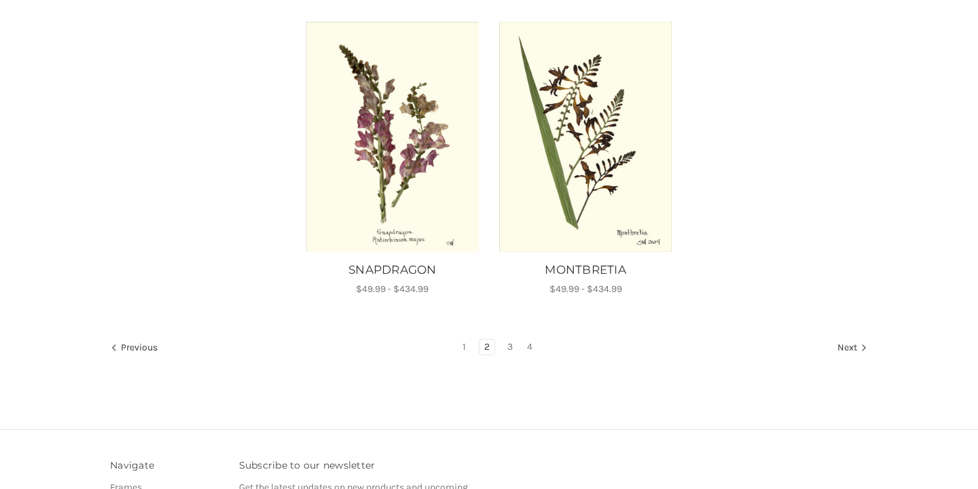
scroll to position [1177, 0]
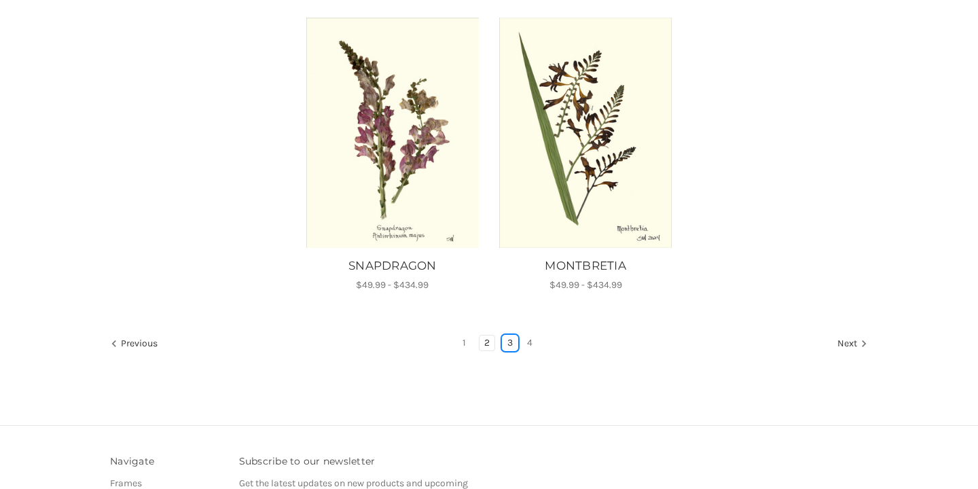
click at [512, 343] on link "3" at bounding box center [509, 342] width 15 height 15
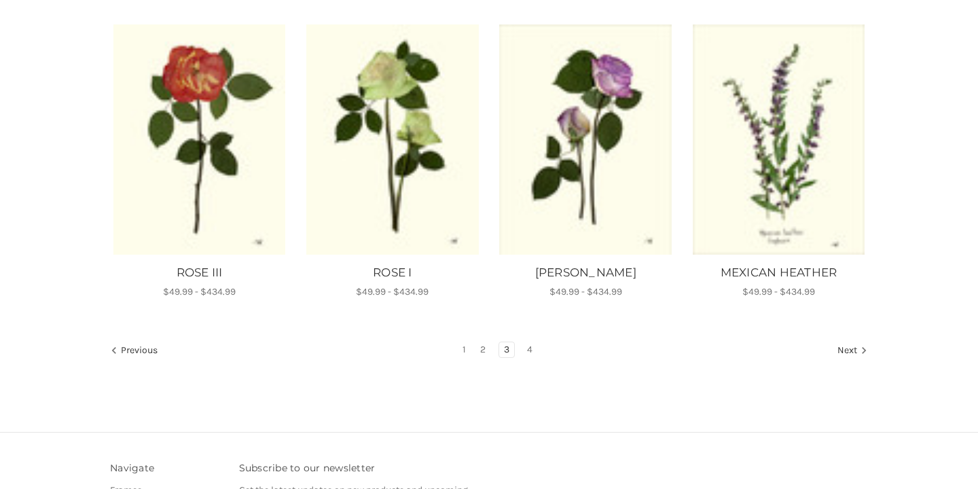
scroll to position [863, 0]
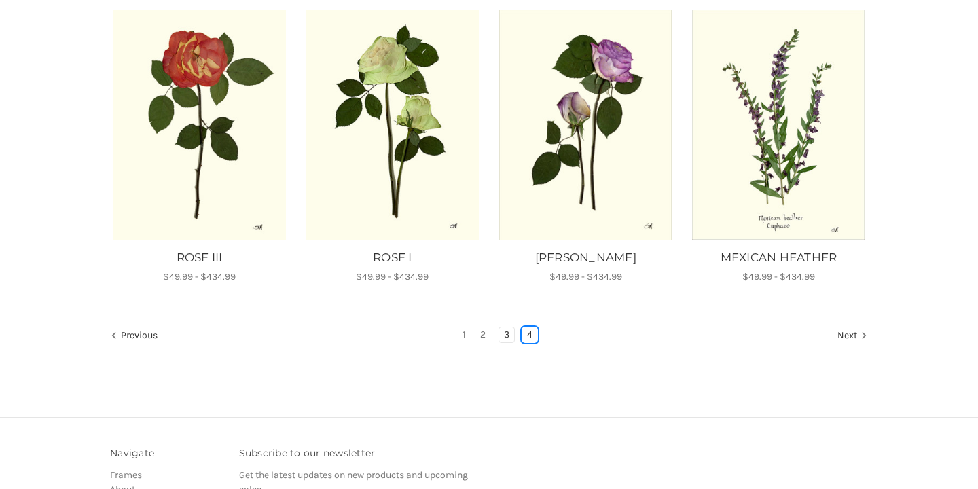
click at [527, 334] on link "4" at bounding box center [529, 334] width 15 height 15
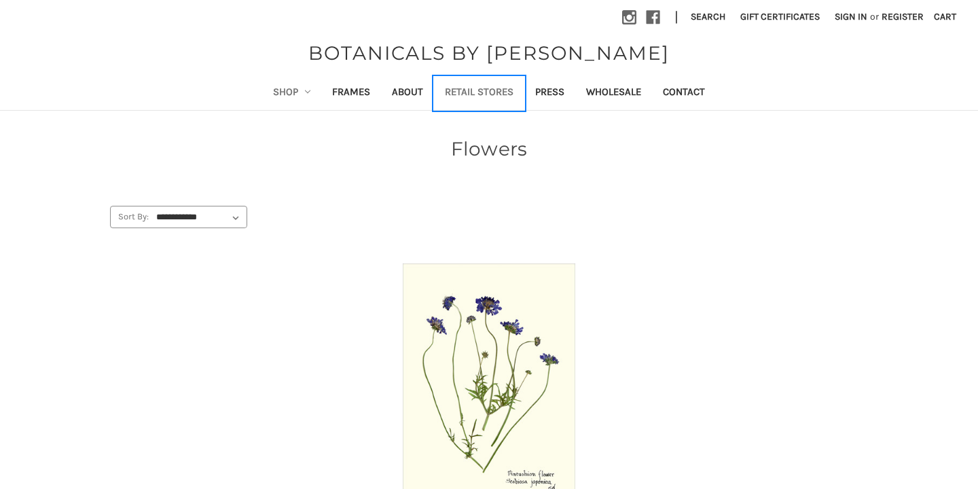
click at [502, 92] on link "Retail Stores" at bounding box center [479, 93] width 90 height 33
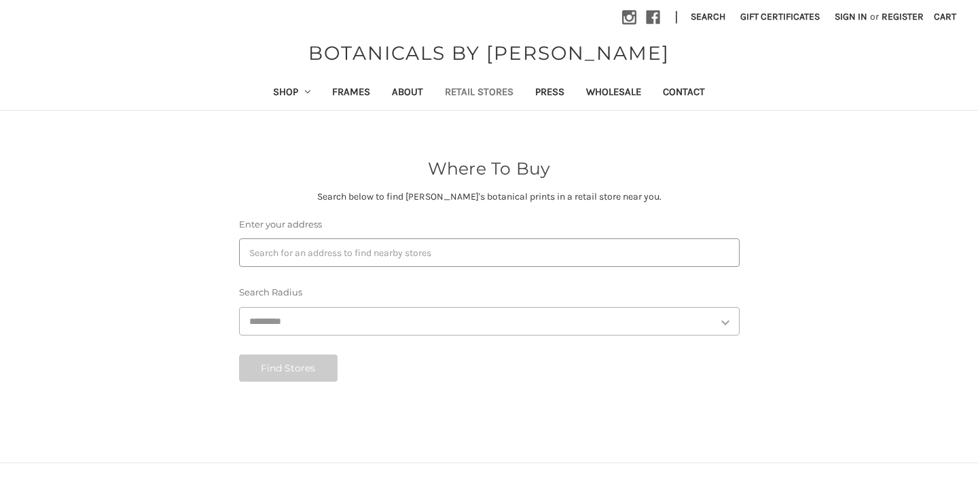
select select "***"
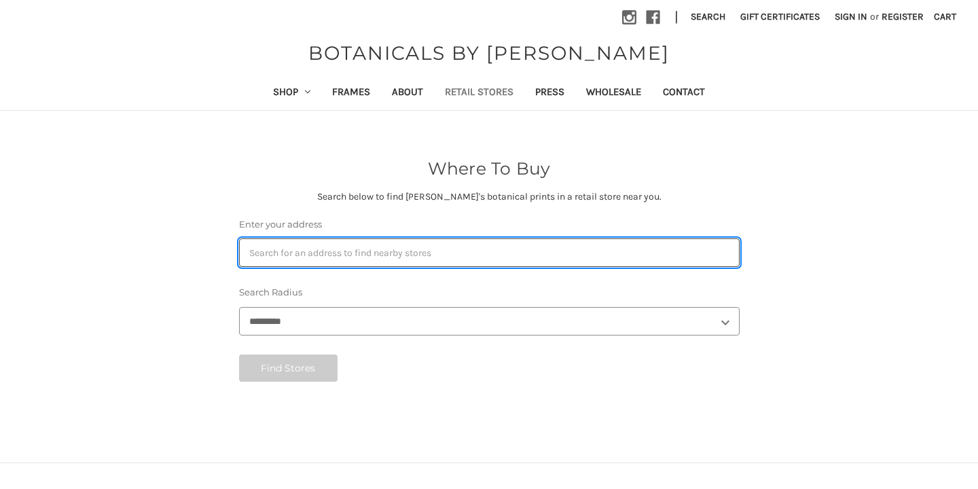
click at [301, 251] on input "Enter your address" at bounding box center [489, 252] width 500 height 29
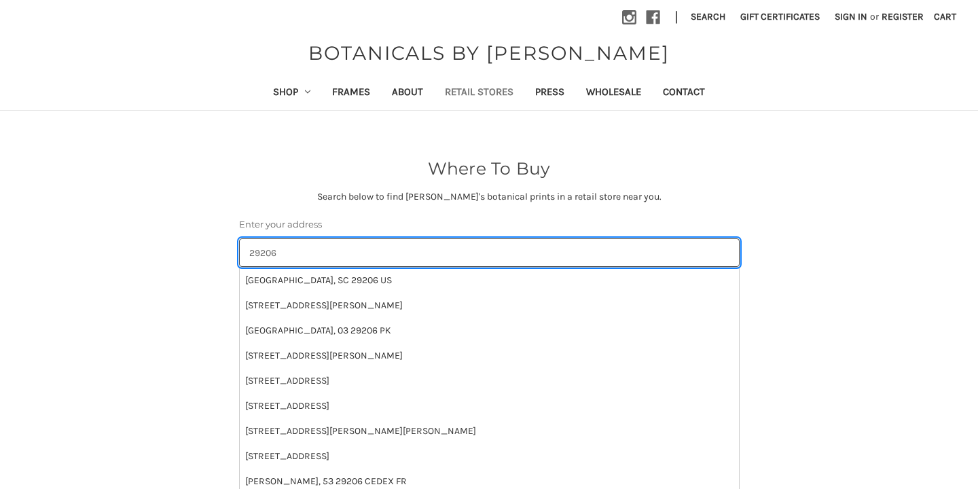
type input "29206"
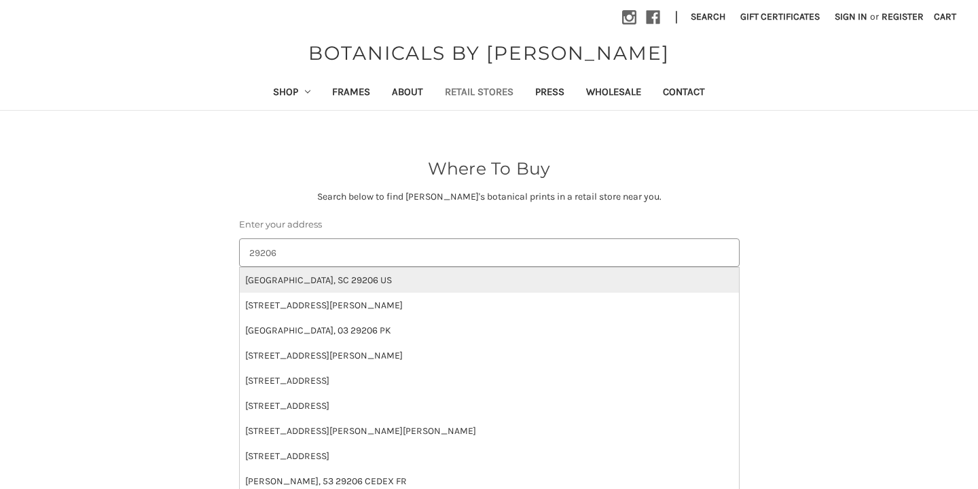
click at [324, 281] on li "[GEOGRAPHIC_DATA], SC 29206 US" at bounding box center [489, 280] width 499 height 25
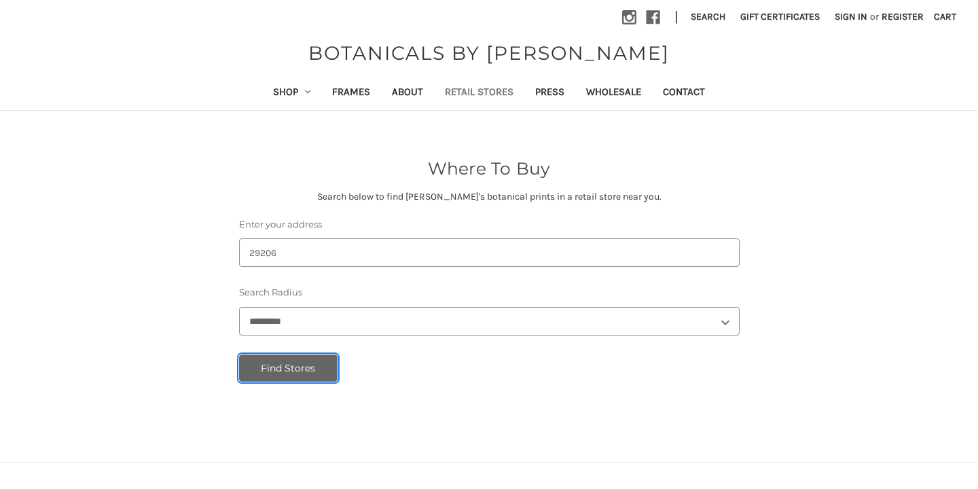
click at [308, 368] on button "Find Stores" at bounding box center [288, 367] width 99 height 27
